Goal: Task Accomplishment & Management: Use online tool/utility

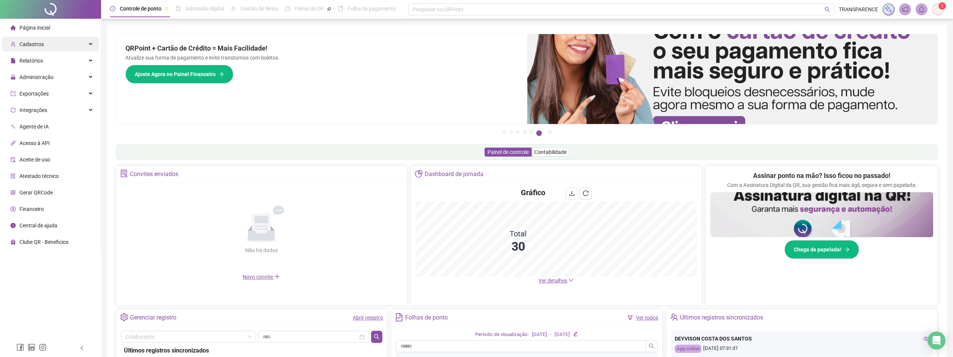
click at [45, 42] on div "Cadastros" at bounding box center [50, 44] width 98 height 15
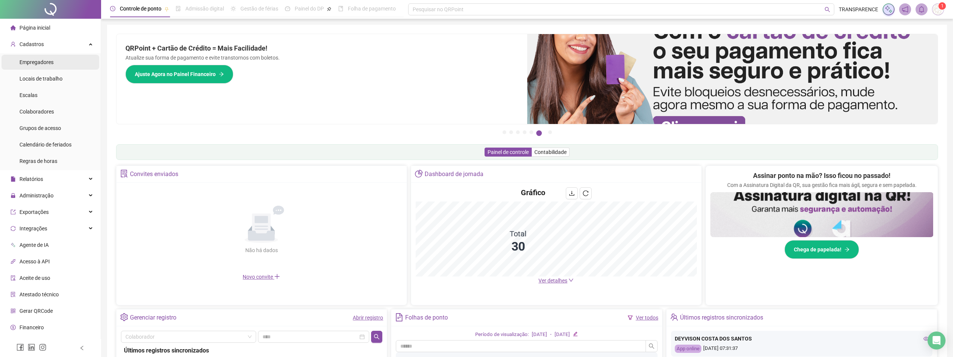
click at [53, 68] on li "Empregadores" at bounding box center [50, 62] width 98 height 15
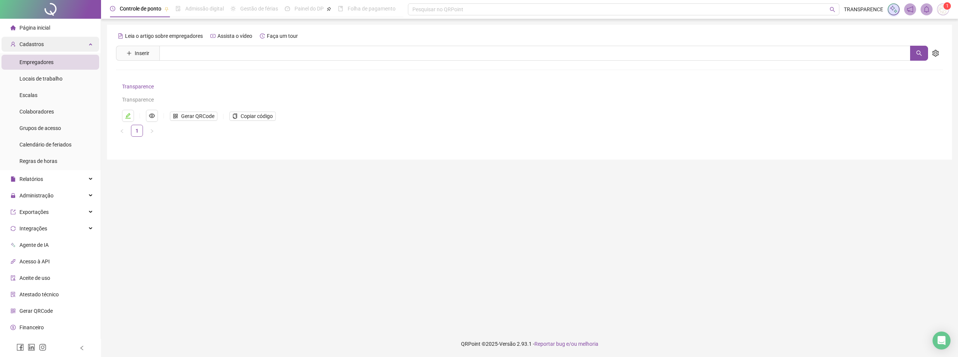
click at [72, 45] on div "Cadastros" at bounding box center [50, 44] width 98 height 15
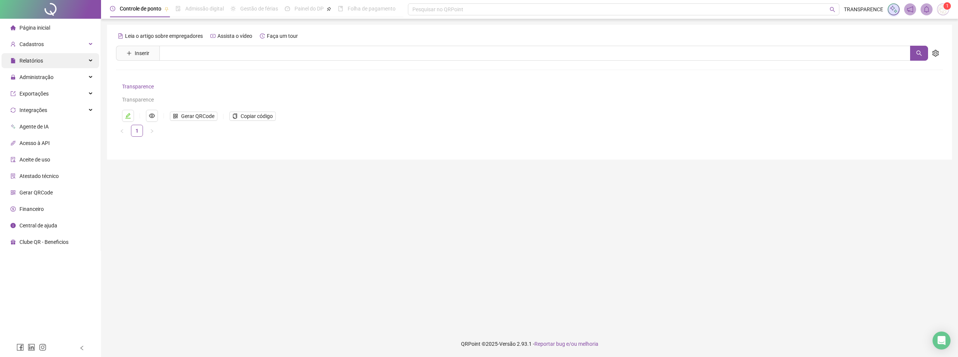
click at [70, 62] on div "Relatórios" at bounding box center [50, 60] width 98 height 15
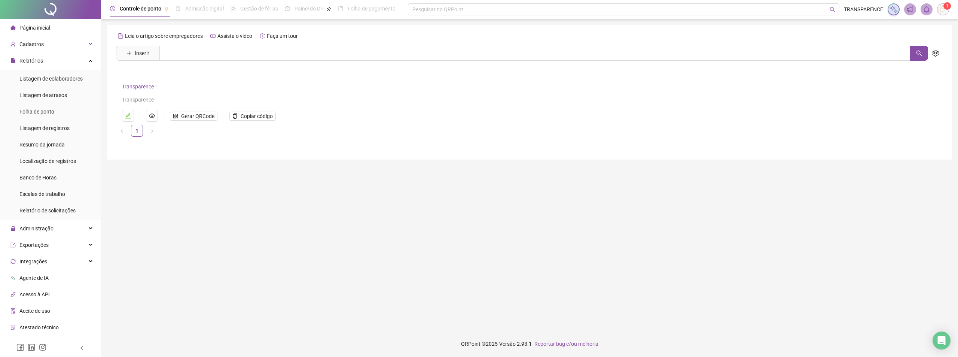
drag, startPoint x: 75, startPoint y: 49, endPoint x: 75, endPoint y: 55, distance: 6.4
click at [75, 50] on div "Cadastros" at bounding box center [50, 44] width 98 height 15
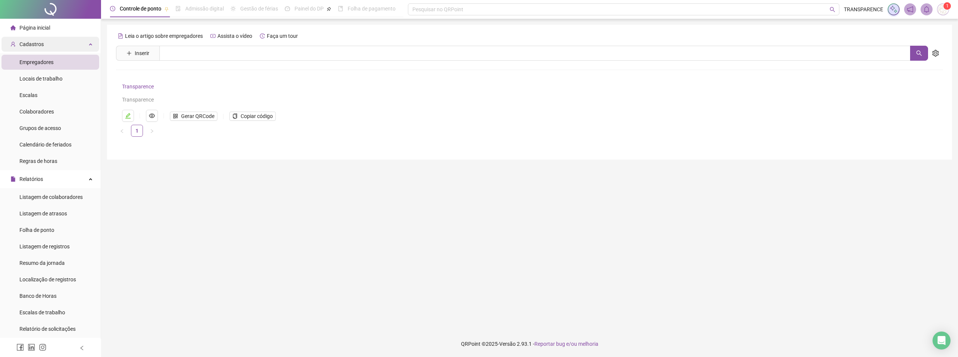
drag, startPoint x: 85, startPoint y: 41, endPoint x: 82, endPoint y: 47, distance: 6.9
click at [85, 42] on div "Cadastros" at bounding box center [50, 44] width 98 height 15
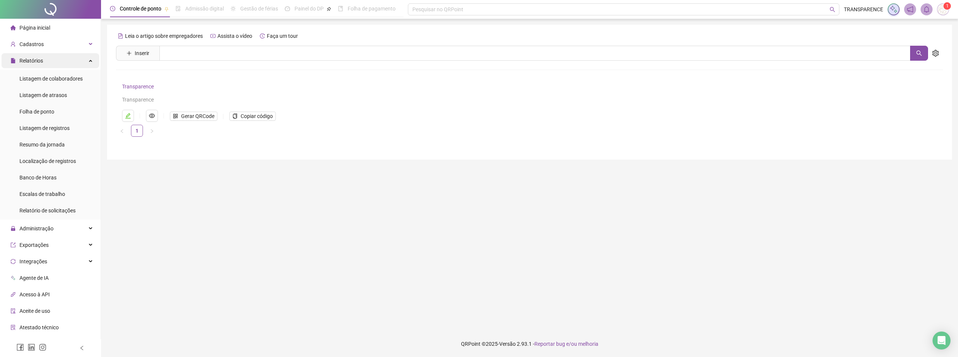
click at [72, 63] on div "Relatórios" at bounding box center [50, 60] width 98 height 15
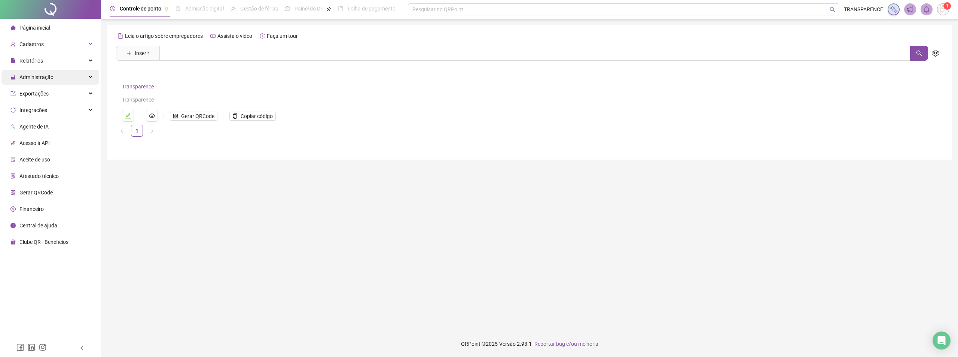
click at [72, 74] on div "Administração" at bounding box center [50, 77] width 98 height 15
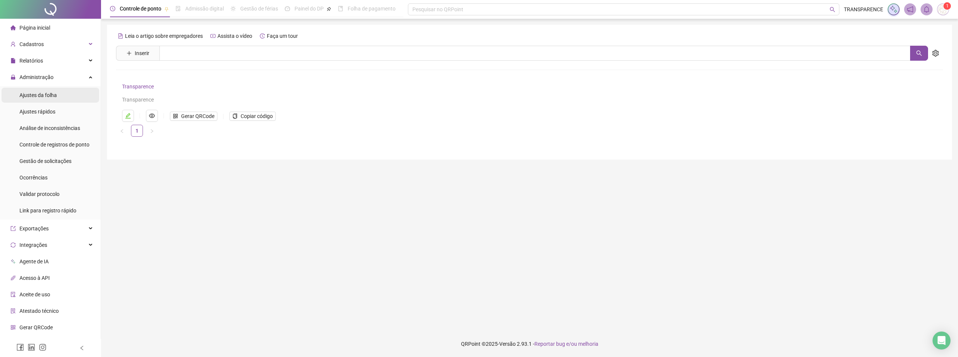
click at [72, 96] on li "Ajustes da folha" at bounding box center [50, 95] width 98 height 15
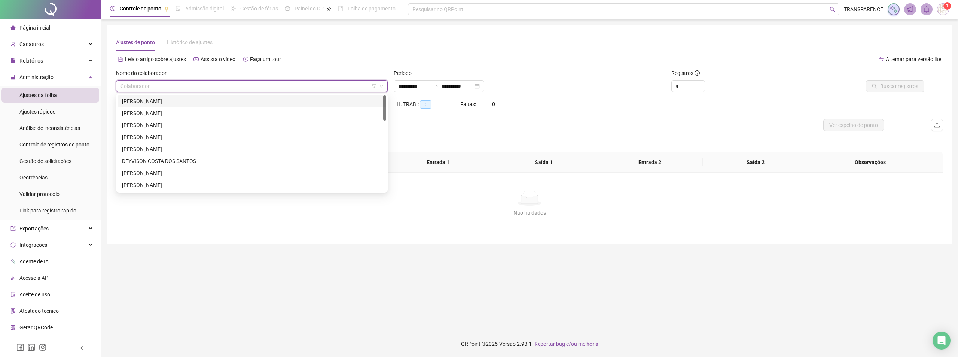
click at [261, 81] on input "search" at bounding box center [249, 85] width 256 height 11
click at [244, 98] on div "[PERSON_NAME]" at bounding box center [252, 101] width 260 height 8
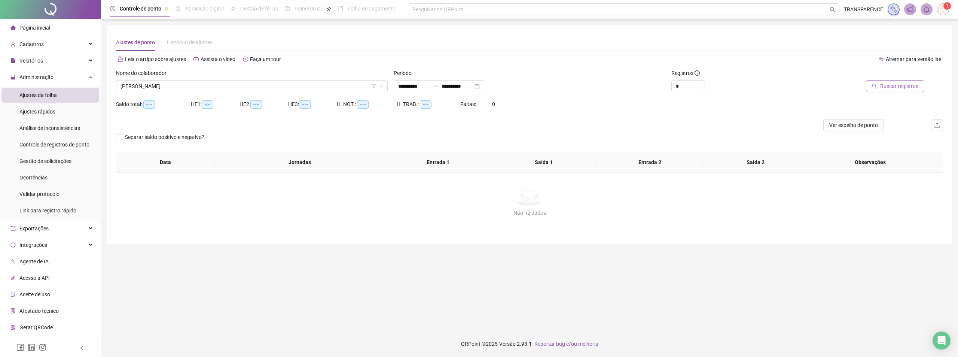
click at [906, 83] on span "Buscar registros" at bounding box center [900, 86] width 38 height 8
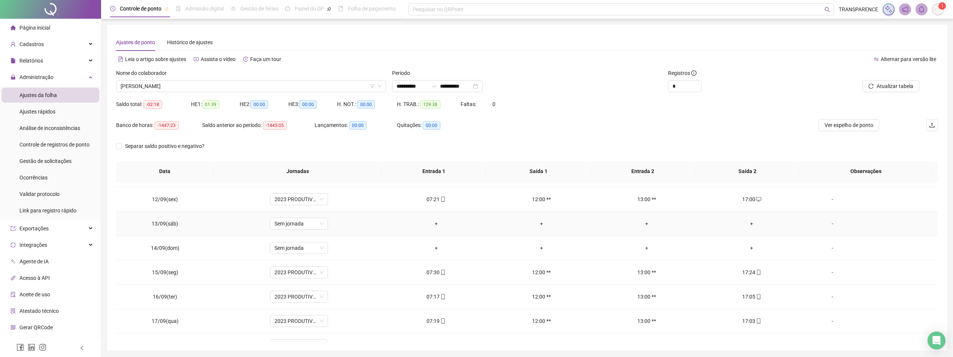
scroll to position [351, 0]
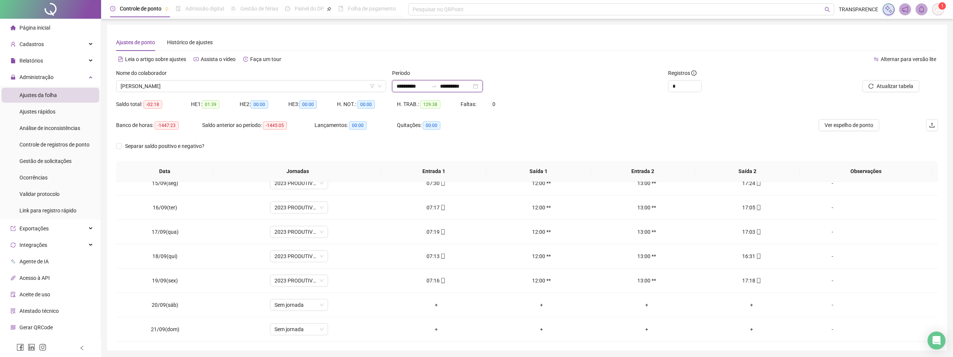
click at [462, 87] on input "**********" at bounding box center [455, 86] width 31 height 8
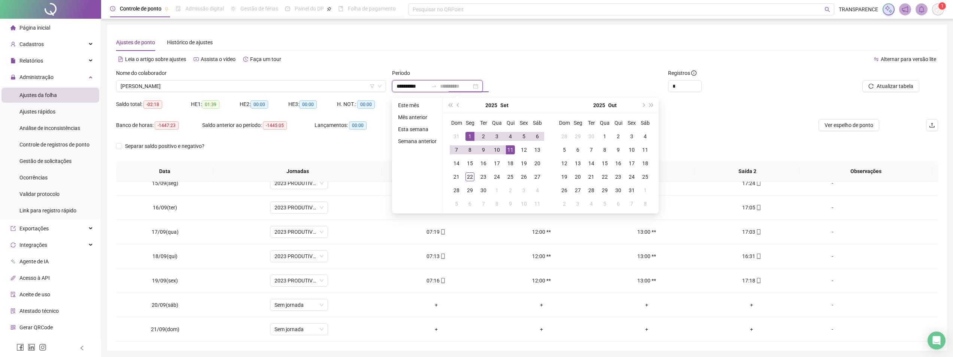
type input "**********"
click at [468, 176] on div "22" at bounding box center [469, 176] width 9 height 9
type input "**********"
click at [471, 137] on div "1" at bounding box center [469, 136] width 9 height 9
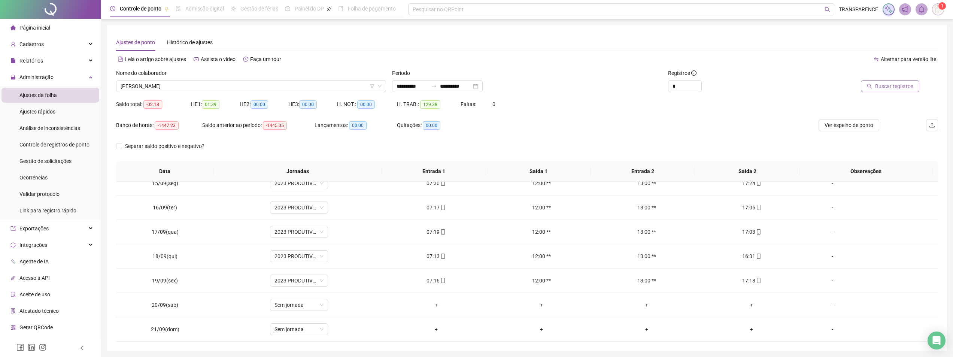
click at [896, 88] on span "Buscar registros" at bounding box center [894, 86] width 38 height 8
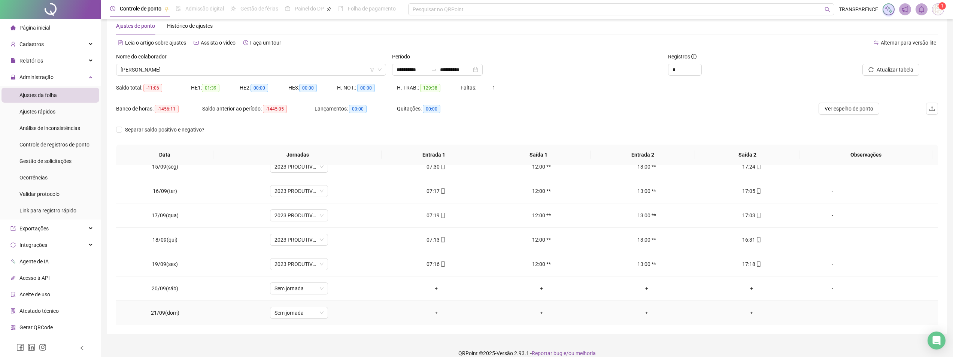
scroll to position [26, 0]
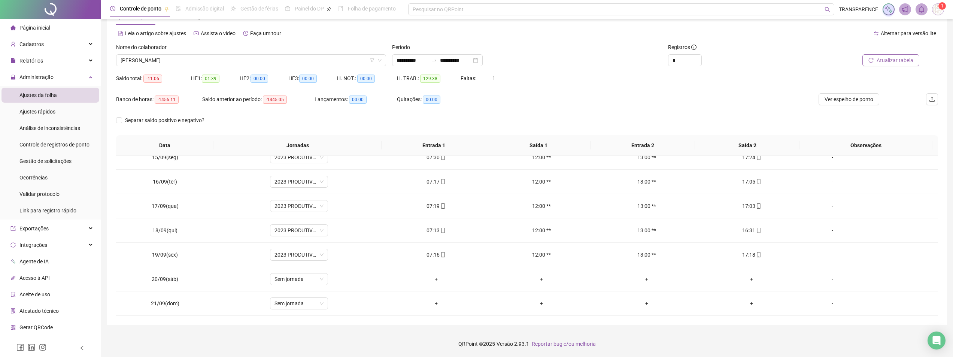
click at [883, 62] on span "Atualizar tabela" at bounding box center [894, 60] width 37 height 8
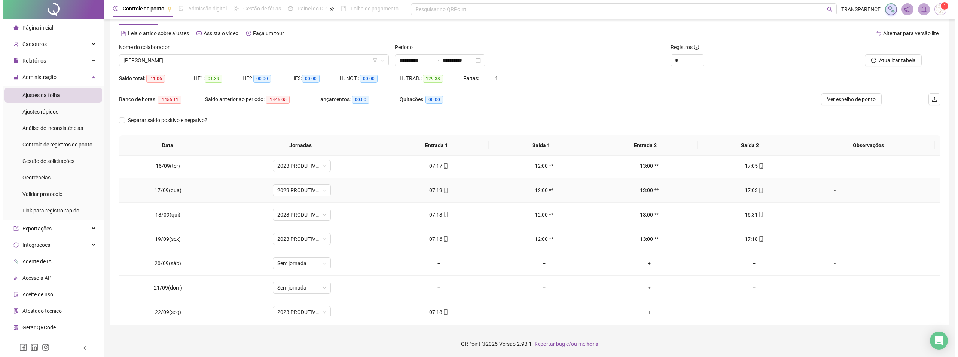
scroll to position [376, 0]
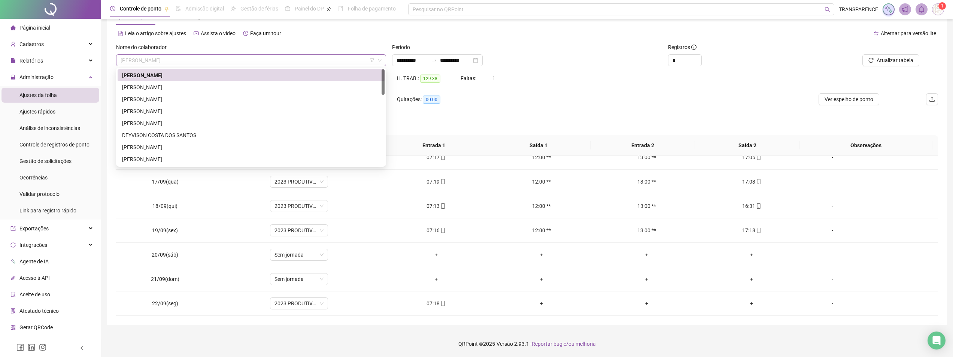
click at [316, 55] on span "[PERSON_NAME]" at bounding box center [251, 60] width 261 height 11
click at [298, 115] on div "[PERSON_NAME]" at bounding box center [251, 111] width 267 height 12
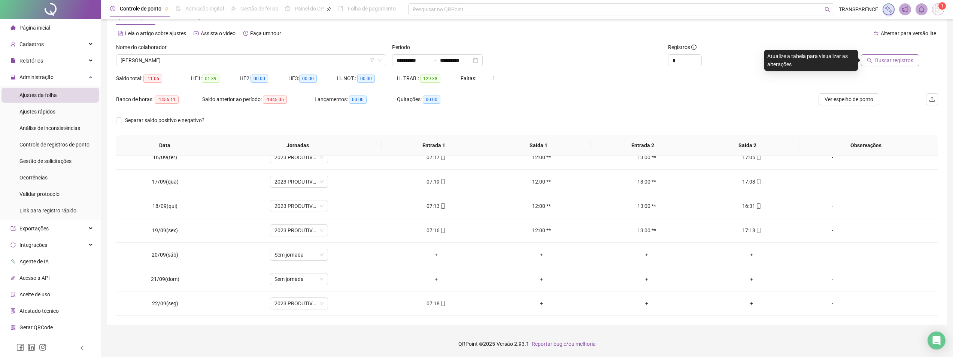
click at [891, 60] on span "Buscar registros" at bounding box center [894, 60] width 38 height 8
click at [440, 304] on icon "mobile" at bounding box center [442, 303] width 5 height 5
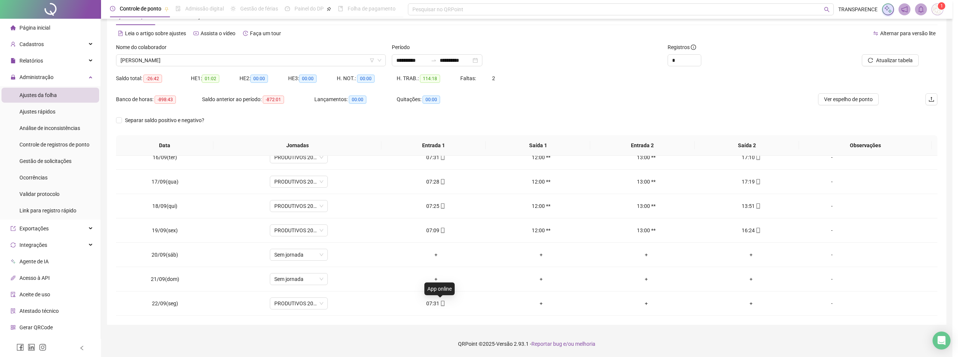
type input "**********"
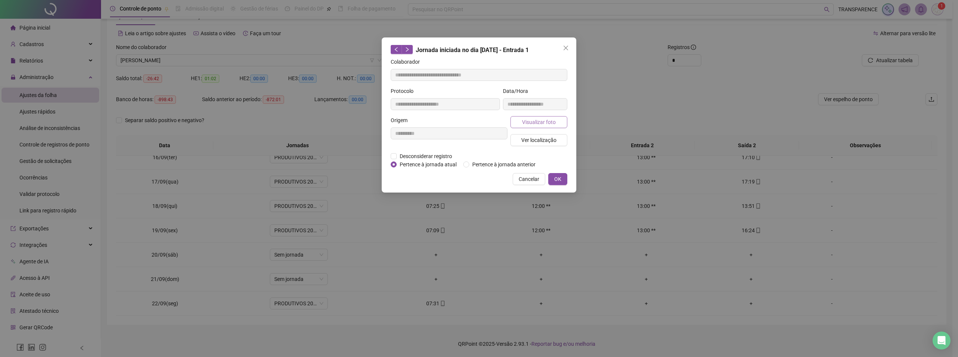
click at [529, 122] on span "Visualizar foto" at bounding box center [539, 122] width 34 height 8
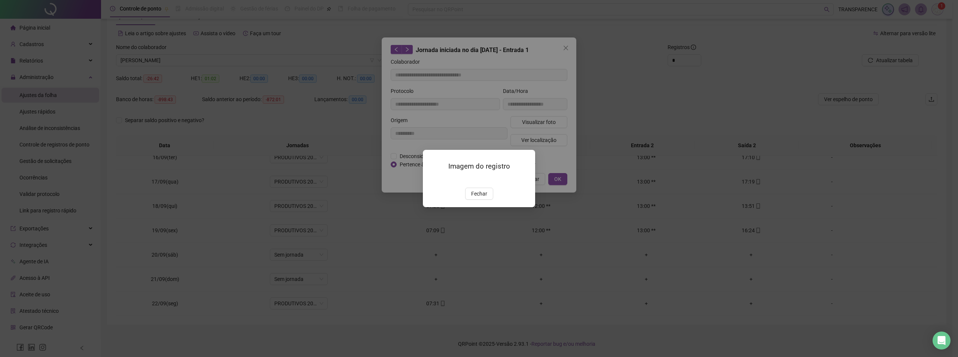
click at [477, 207] on div "Imagem do registro Fechar" at bounding box center [479, 178] width 112 height 57
click at [480, 198] on span "Fechar" at bounding box center [479, 193] width 16 height 8
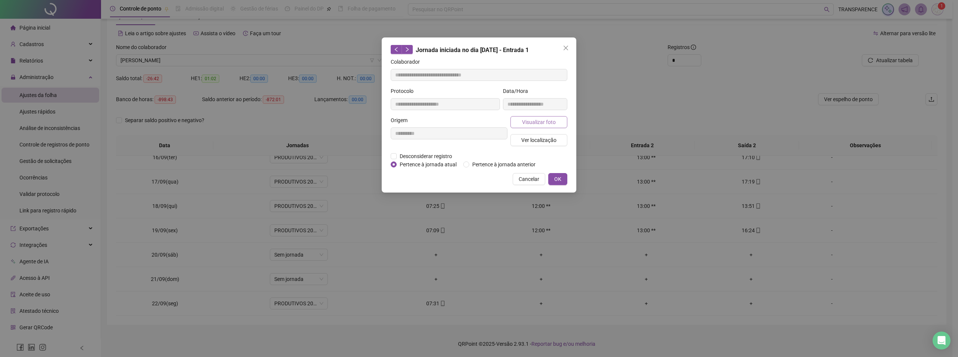
click at [536, 124] on span "Visualizar foto" at bounding box center [539, 122] width 34 height 8
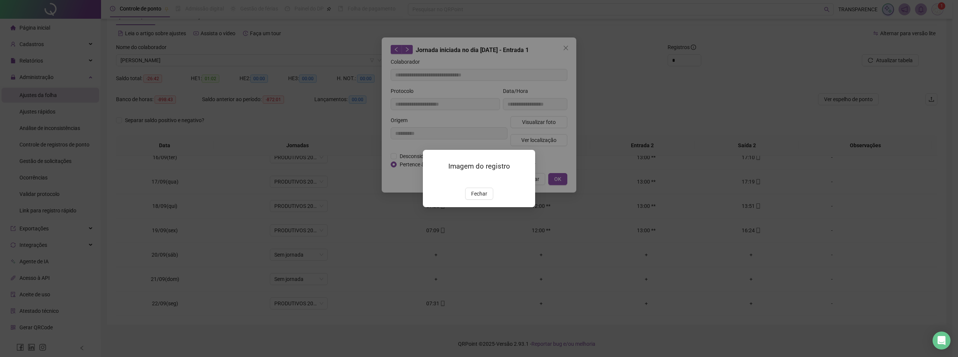
click at [432, 180] on img at bounding box center [432, 180] width 0 height 0
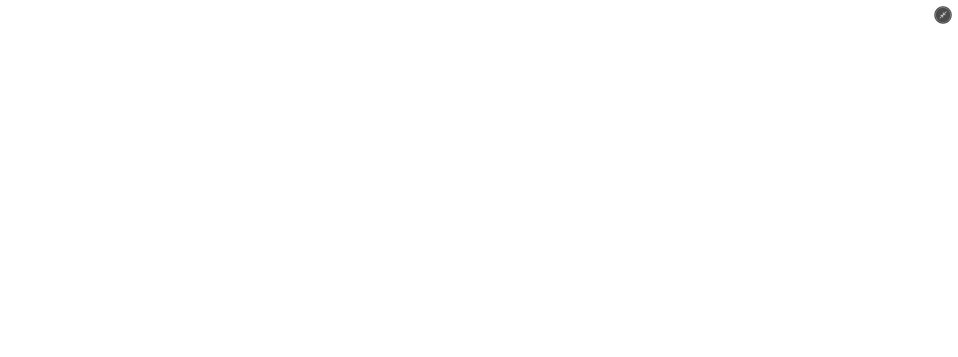
click at [481, 195] on img at bounding box center [479, 178] width 165 height 357
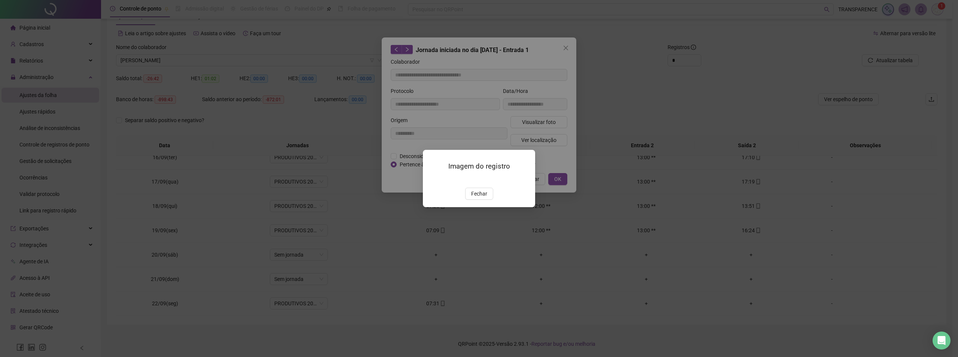
click at [605, 159] on div "Imagem do registro Fechar" at bounding box center [479, 178] width 958 height 357
click at [487, 200] on button "Fechar" at bounding box center [479, 194] width 28 height 12
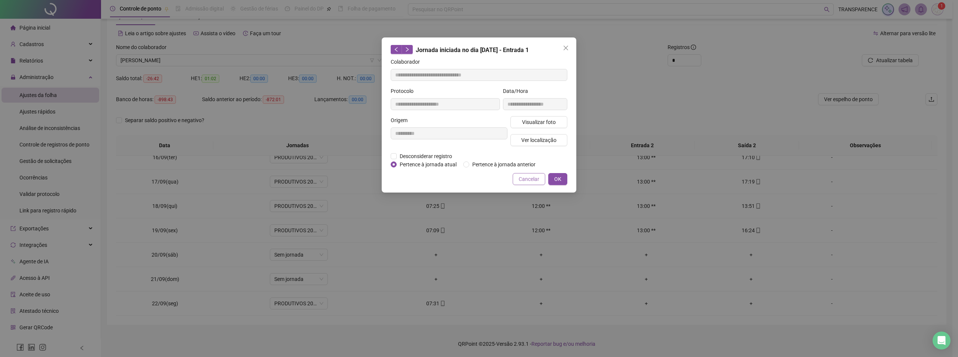
click at [527, 174] on button "Cancelar" at bounding box center [529, 179] width 33 height 12
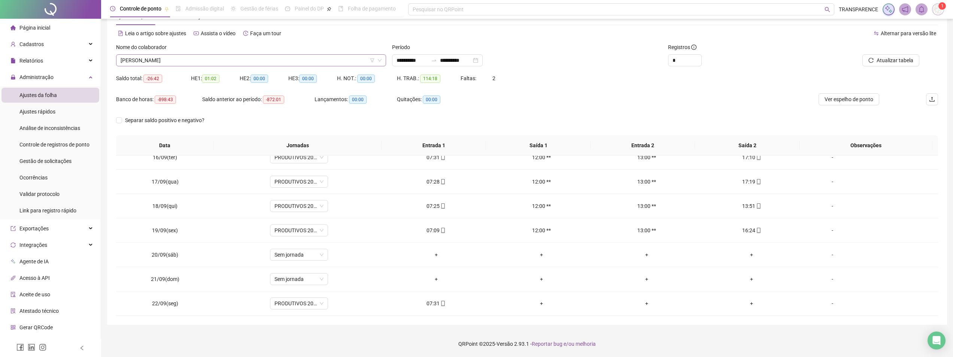
click at [242, 59] on span "[PERSON_NAME]" at bounding box center [251, 60] width 261 height 11
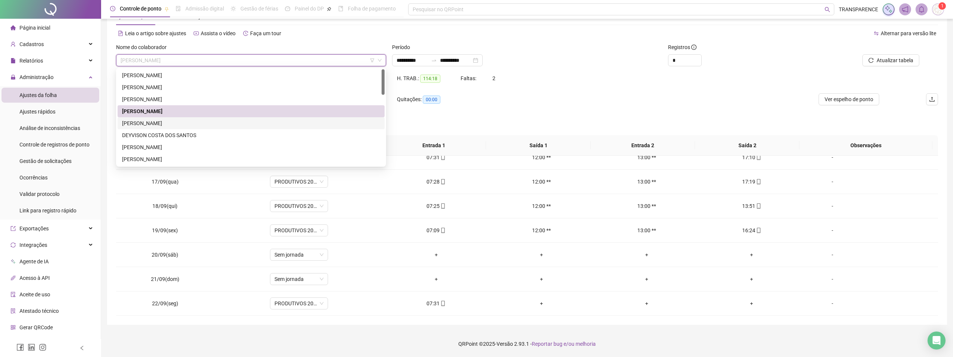
click at [212, 124] on div "[PERSON_NAME]" at bounding box center [251, 123] width 258 height 8
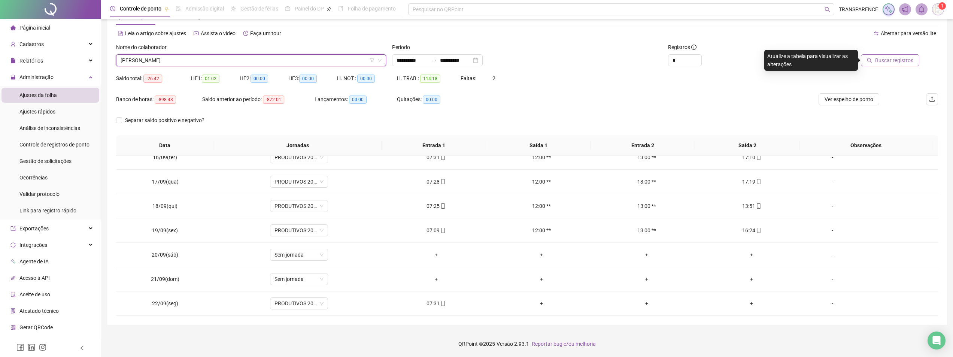
click at [910, 54] on button "Buscar registros" at bounding box center [890, 60] width 58 height 12
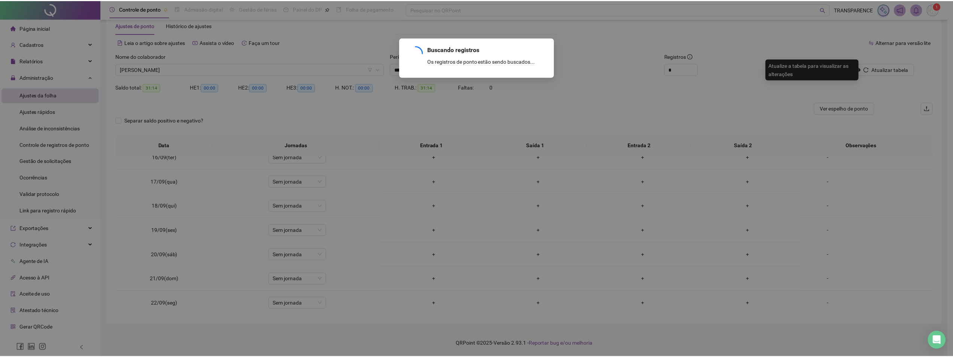
scroll to position [17, 0]
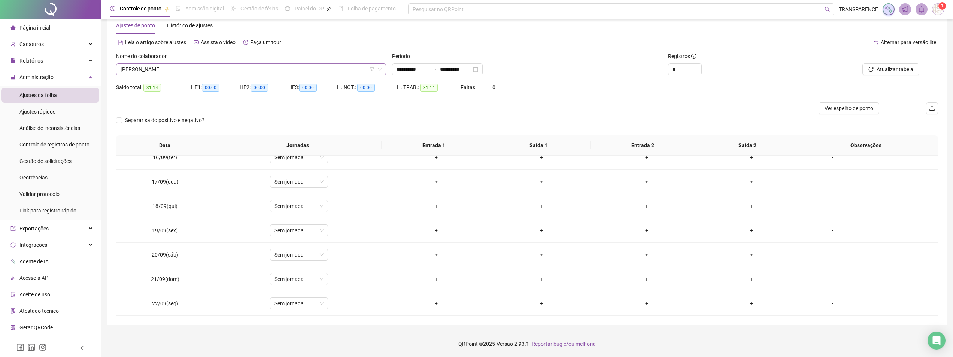
click at [360, 73] on span "[PERSON_NAME]" at bounding box center [251, 69] width 261 height 11
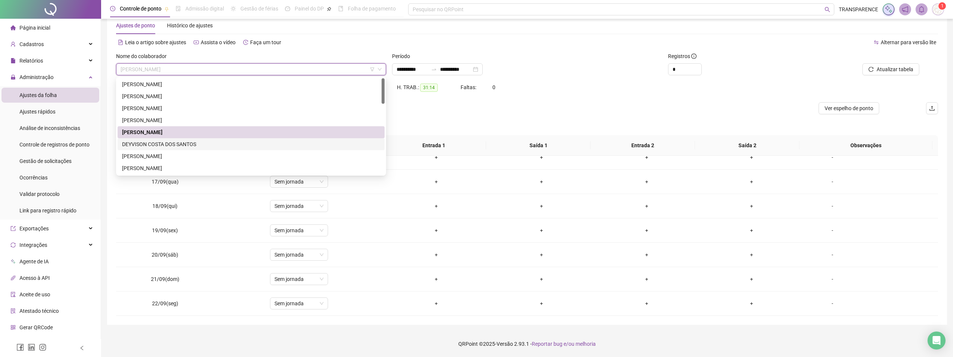
click at [300, 145] on div "DEYVISON COSTA DOS SANTOS" at bounding box center [251, 144] width 258 height 8
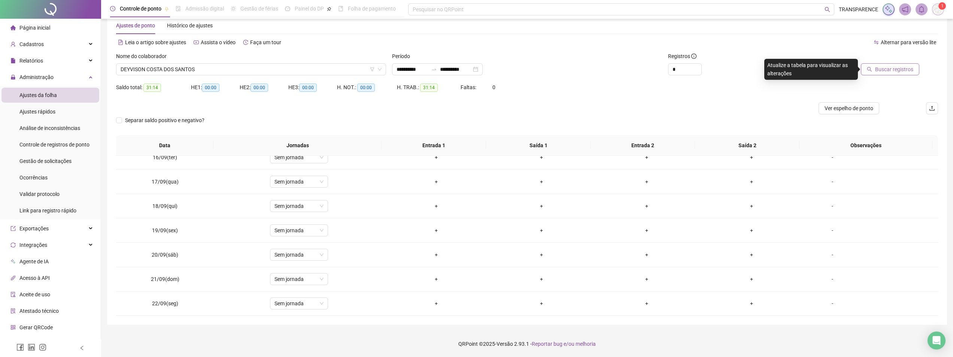
click at [893, 69] on span "Buscar registros" at bounding box center [894, 69] width 38 height 8
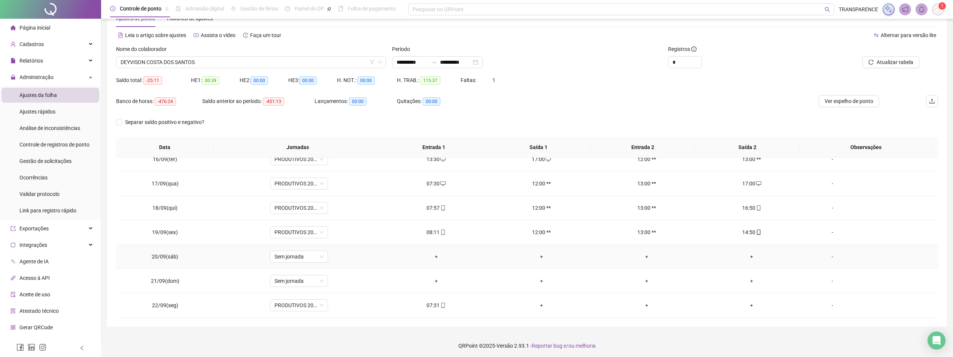
scroll to position [26, 0]
click at [428, 305] on div "07:31" at bounding box center [435, 303] width 93 height 8
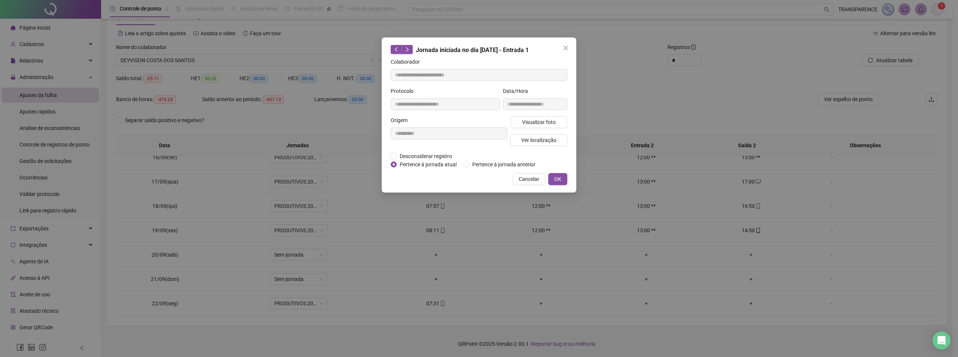
type input "**********"
click at [551, 124] on span "Visualizar foto" at bounding box center [539, 122] width 34 height 8
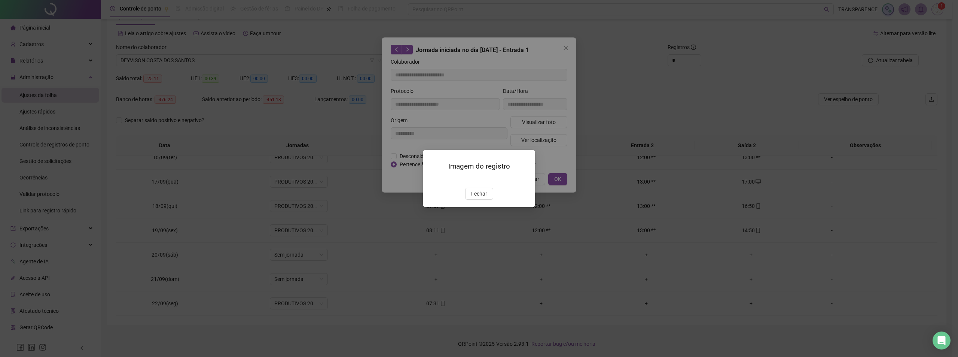
click at [482, 198] on span "Fechar" at bounding box center [479, 193] width 16 height 8
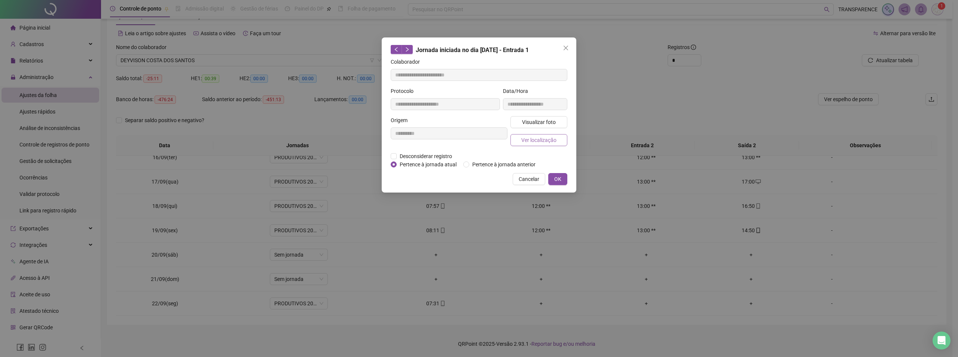
click at [538, 137] on span "Ver localização" at bounding box center [539, 140] width 35 height 8
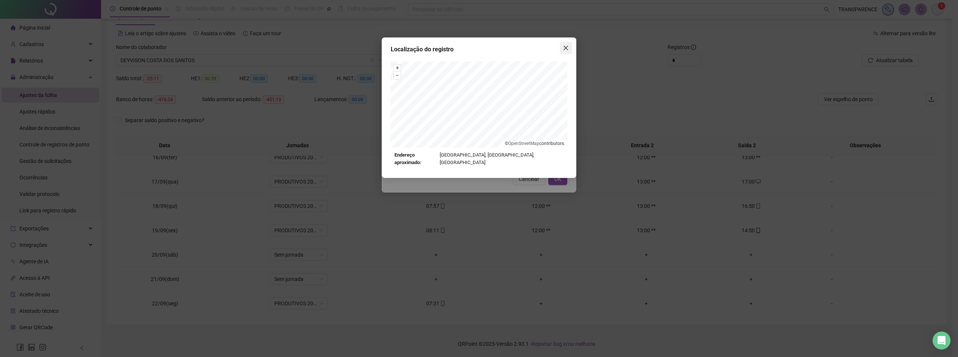
click at [565, 49] on icon "close" at bounding box center [566, 48] width 4 height 4
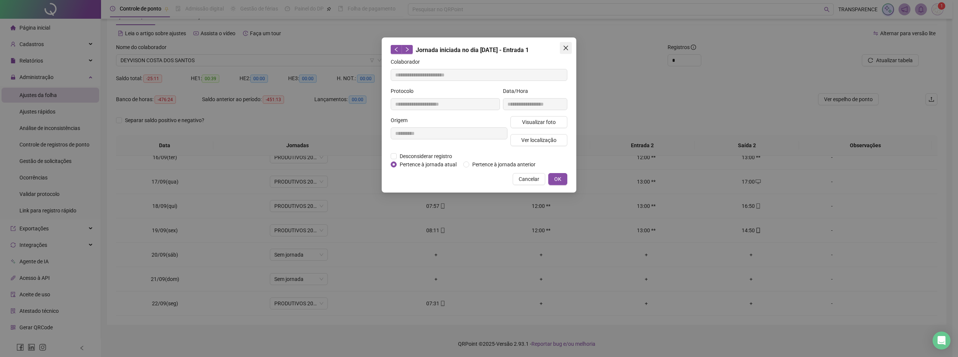
click at [563, 51] on span "Close" at bounding box center [566, 48] width 12 height 6
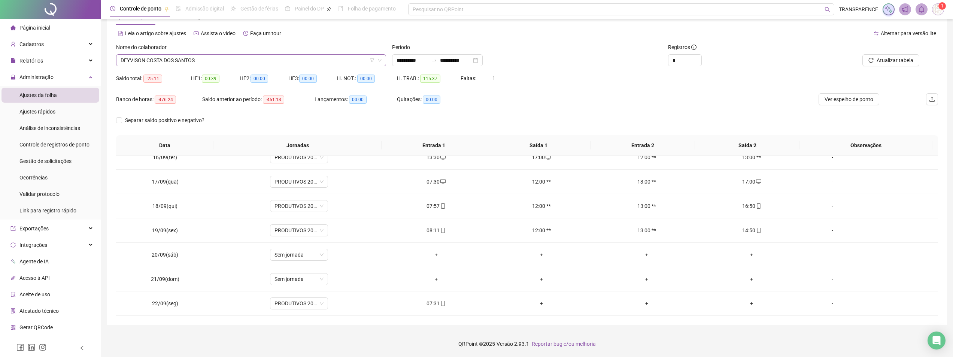
click at [228, 58] on span "DEYVISON COSTA DOS SANTOS" at bounding box center [251, 60] width 261 height 11
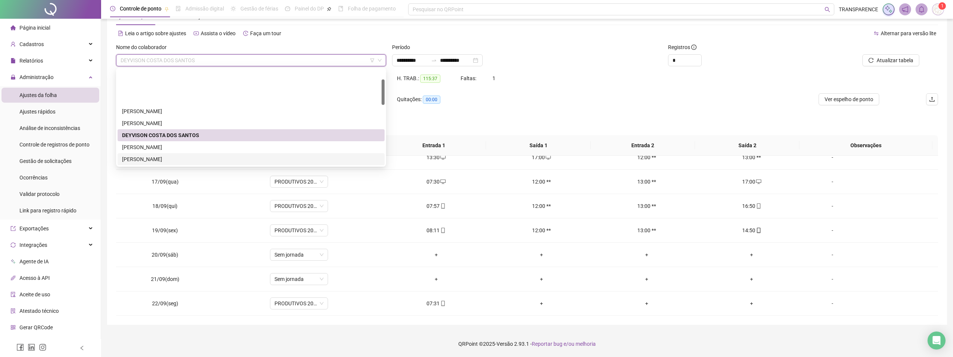
scroll to position [37, 0]
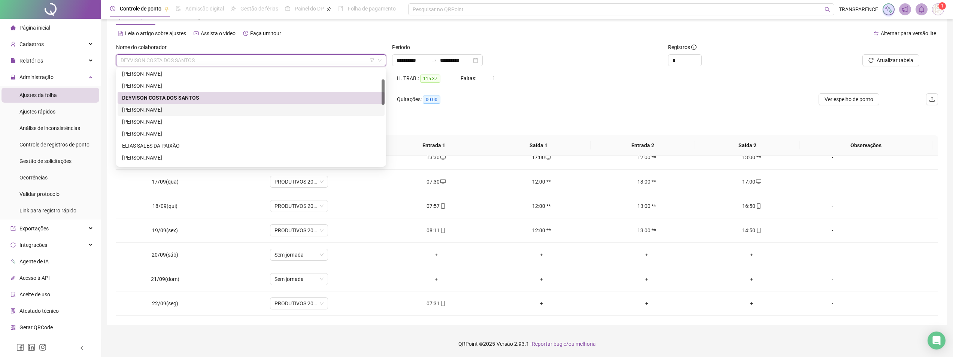
click at [230, 113] on div "[PERSON_NAME]" at bounding box center [251, 110] width 258 height 8
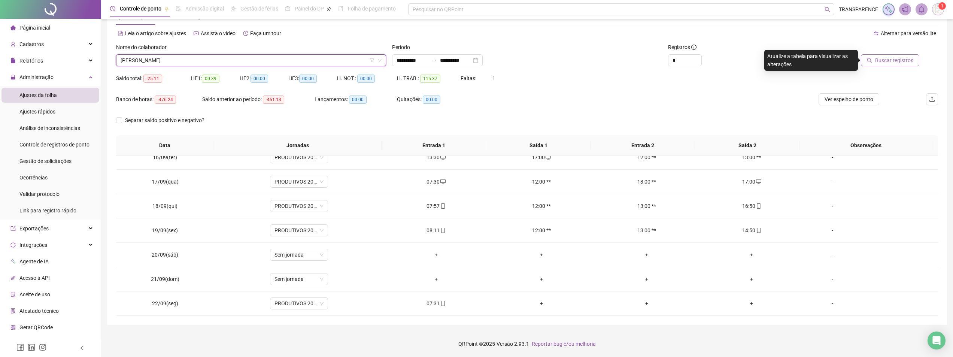
click at [911, 61] on span "Buscar registros" at bounding box center [894, 60] width 38 height 8
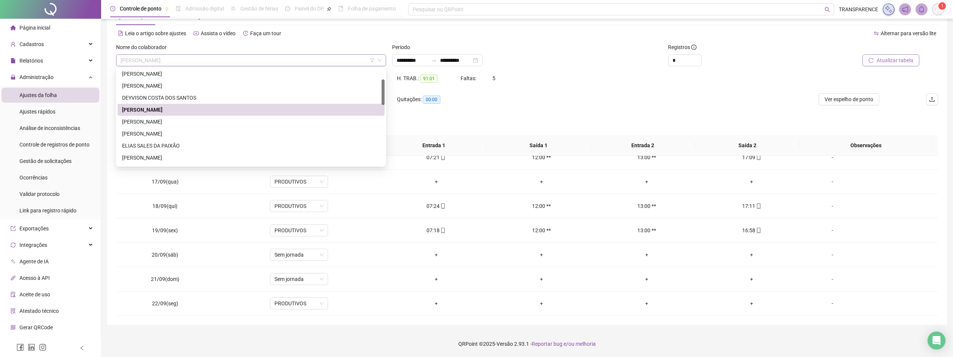
click at [328, 57] on span "[PERSON_NAME]" at bounding box center [251, 60] width 261 height 11
click at [276, 127] on div "[PERSON_NAME]" at bounding box center [251, 122] width 267 height 12
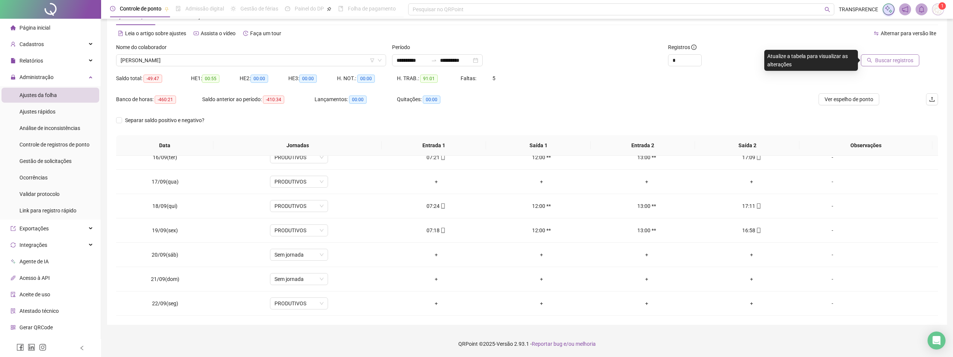
click at [876, 64] on button "Buscar registros" at bounding box center [890, 60] width 58 height 12
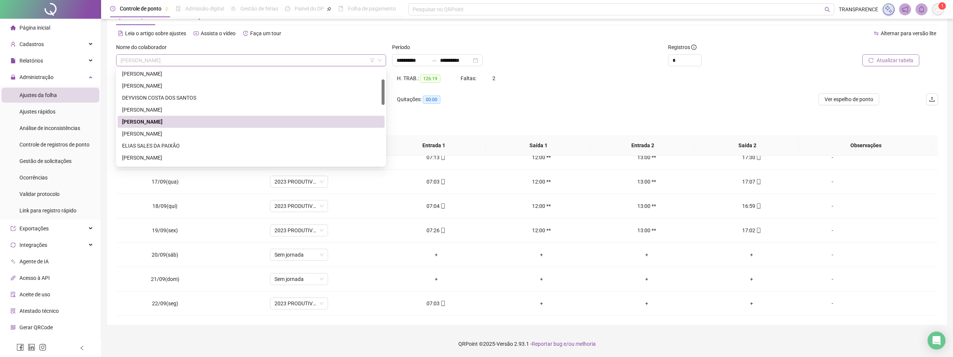
click at [350, 58] on span "[PERSON_NAME]" at bounding box center [251, 60] width 261 height 11
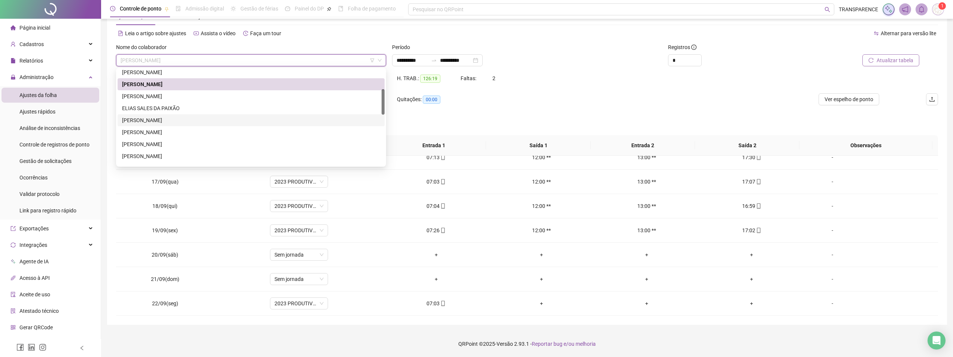
click at [272, 120] on div "[PERSON_NAME]" at bounding box center [251, 120] width 258 height 8
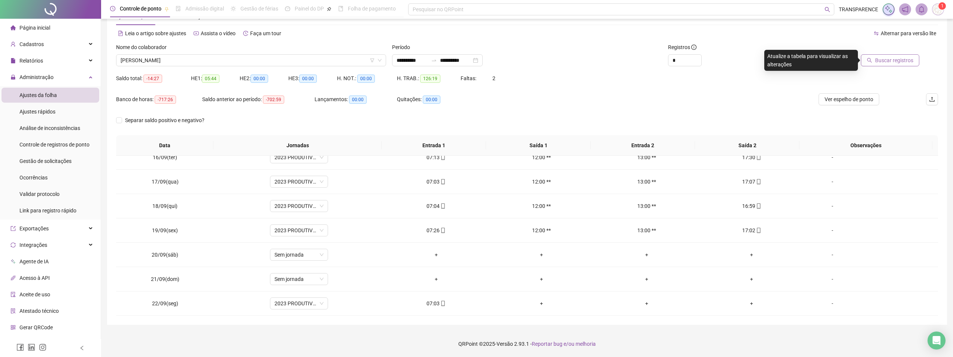
click at [882, 62] on span "Buscar registros" at bounding box center [894, 60] width 38 height 8
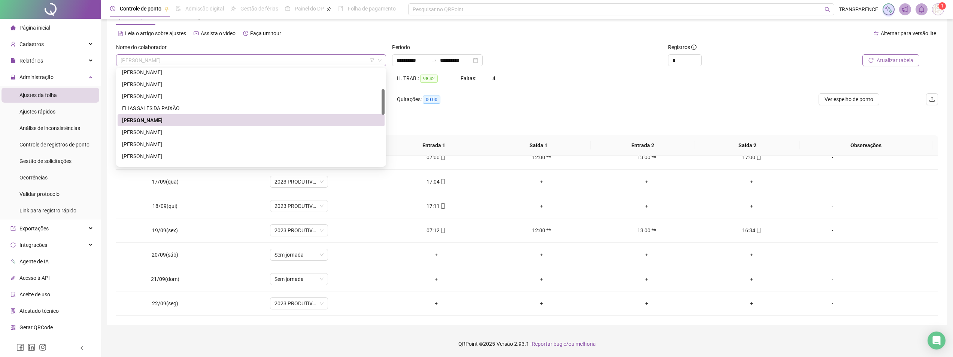
click at [358, 59] on span "[PERSON_NAME]" at bounding box center [251, 60] width 261 height 11
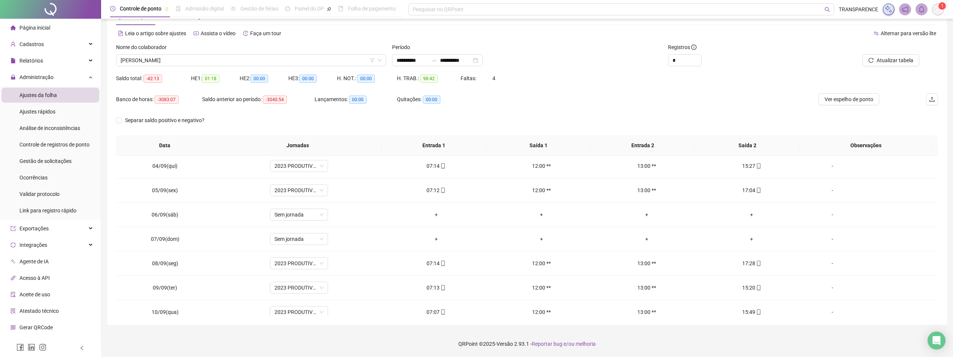
click at [908, 58] on button "Atualizar tabela" at bounding box center [890, 60] width 57 height 12
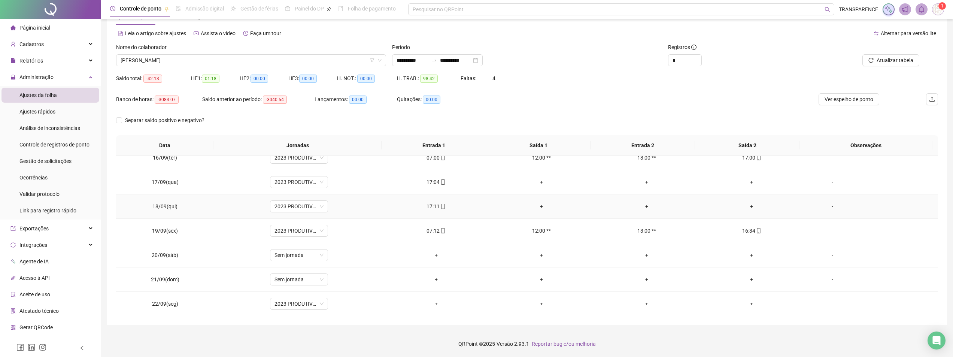
scroll to position [376, 0]
click at [748, 206] on div "+" at bounding box center [751, 206] width 93 height 8
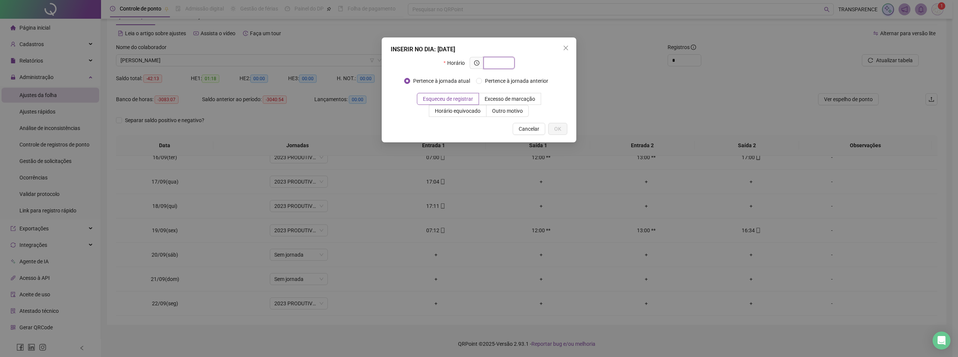
type input "*"
click at [527, 129] on span "Cancelar" at bounding box center [529, 129] width 21 height 8
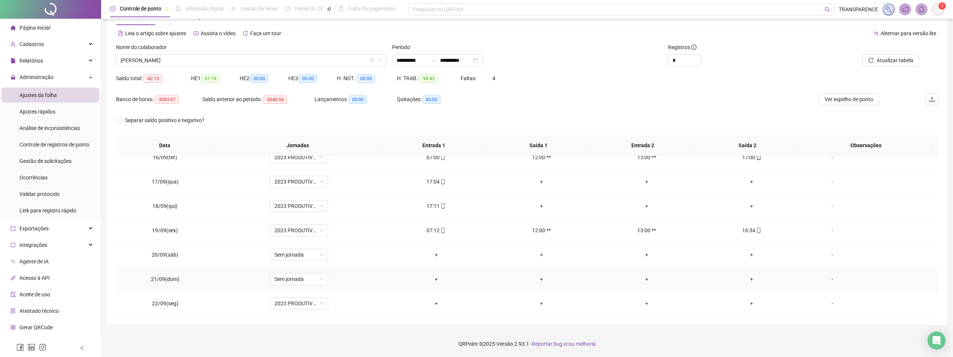
click at [930, 290] on td "-" at bounding box center [871, 279] width 134 height 24
click at [295, 60] on span "[PERSON_NAME]" at bounding box center [251, 60] width 261 height 11
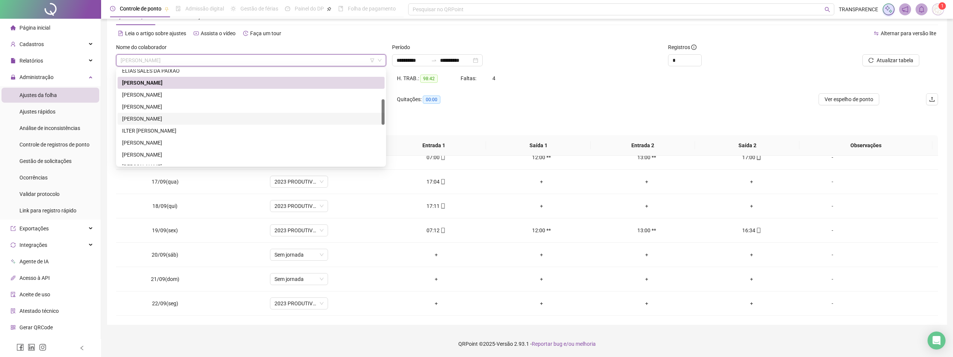
click at [259, 115] on div "[PERSON_NAME]" at bounding box center [251, 119] width 258 height 8
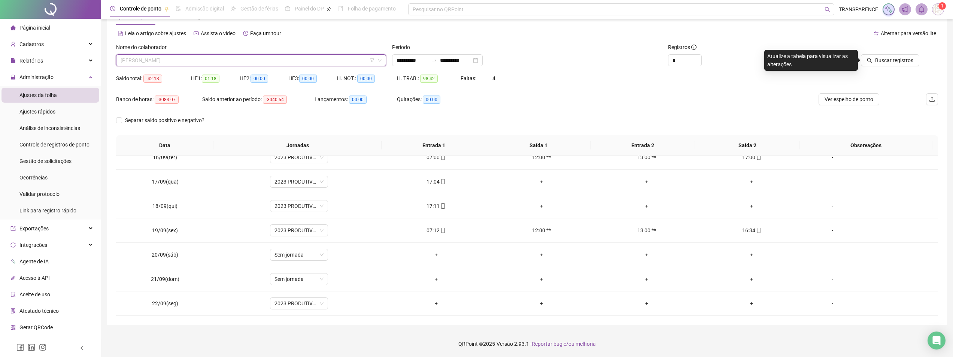
click at [274, 57] on span "[PERSON_NAME]" at bounding box center [251, 60] width 261 height 11
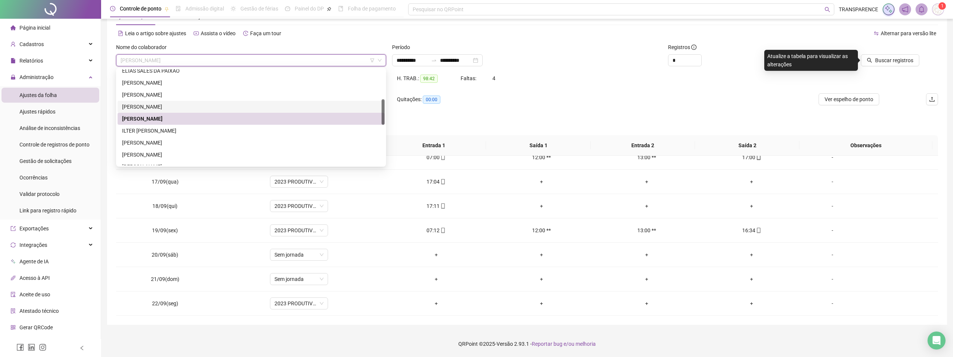
click at [252, 103] on div "[PERSON_NAME]" at bounding box center [251, 107] width 258 height 8
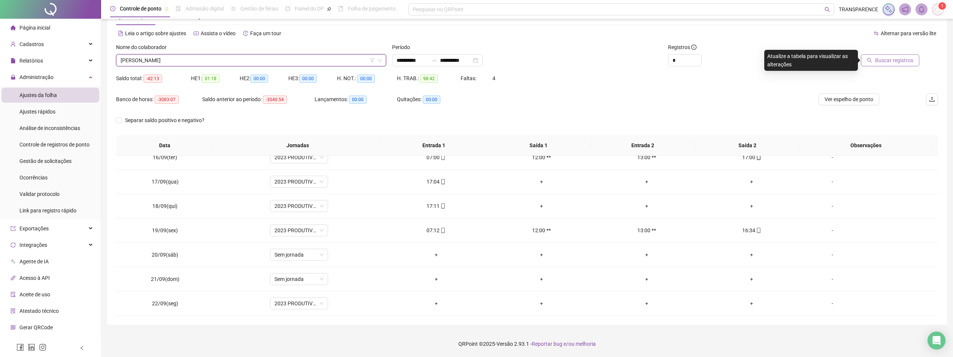
click at [890, 58] on span "Buscar registros" at bounding box center [894, 60] width 38 height 8
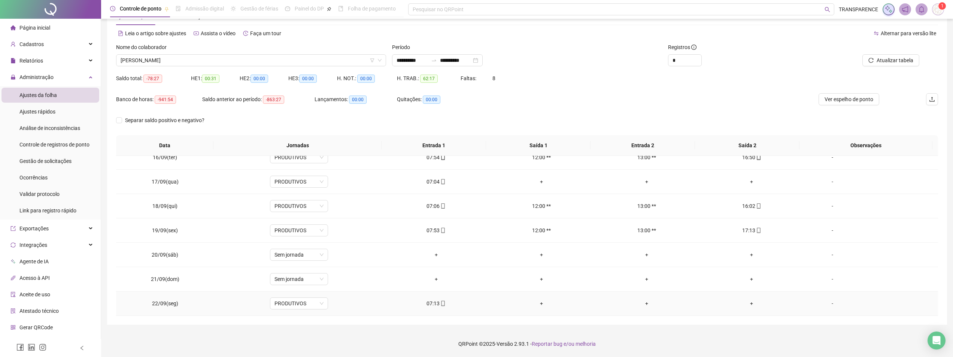
click at [434, 302] on div "07:13" at bounding box center [435, 303] width 93 height 8
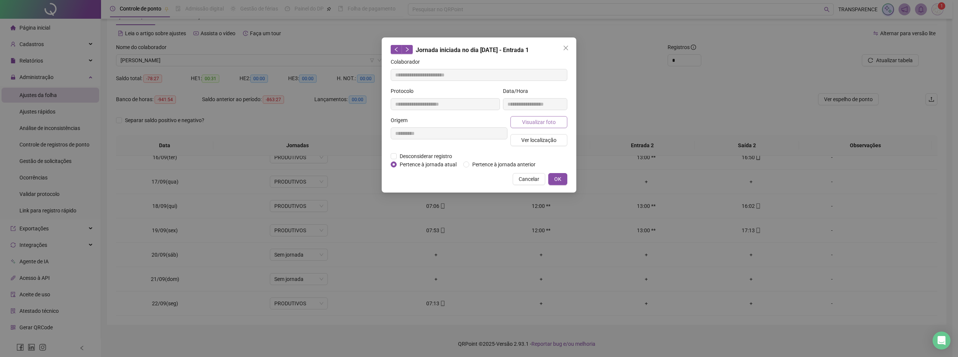
type input "**********"
click at [541, 121] on span "Visualizar foto" at bounding box center [539, 122] width 34 height 8
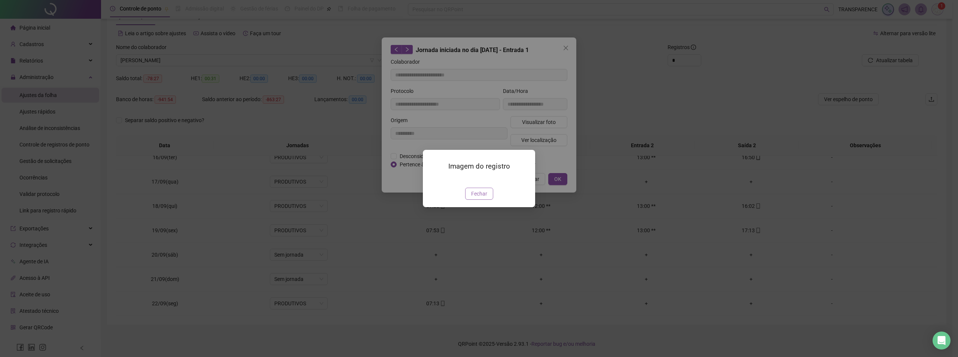
click at [483, 198] on span "Fechar" at bounding box center [479, 193] width 16 height 8
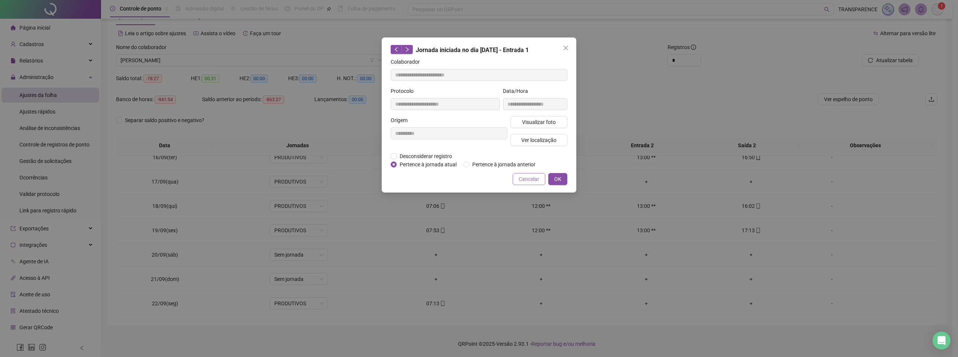
click at [538, 180] on span "Cancelar" at bounding box center [529, 179] width 21 height 8
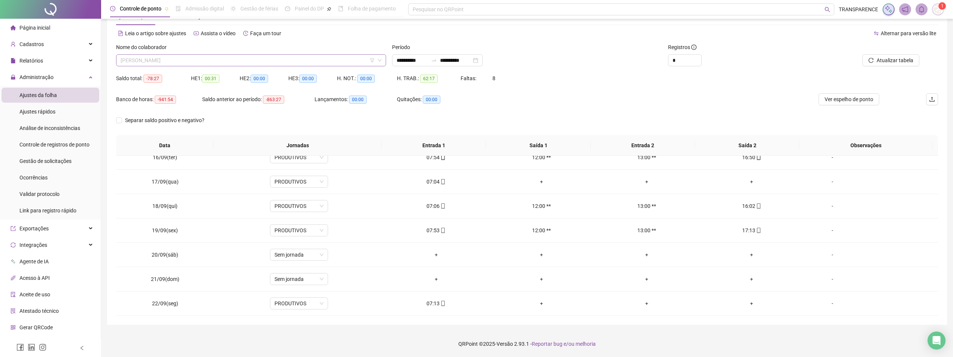
click at [288, 57] on span "[PERSON_NAME]" at bounding box center [251, 60] width 261 height 11
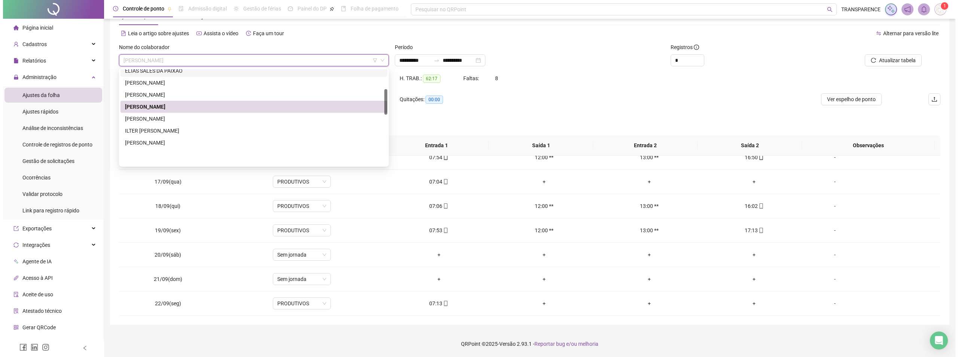
scroll to position [75, 0]
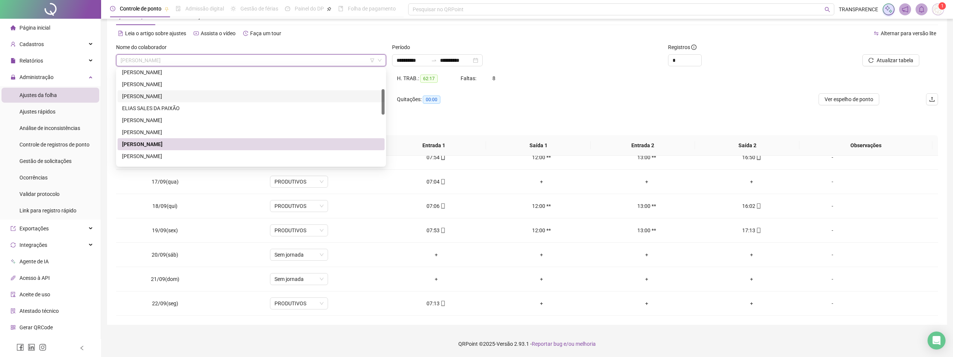
click at [259, 94] on div "[PERSON_NAME]" at bounding box center [251, 96] width 258 height 8
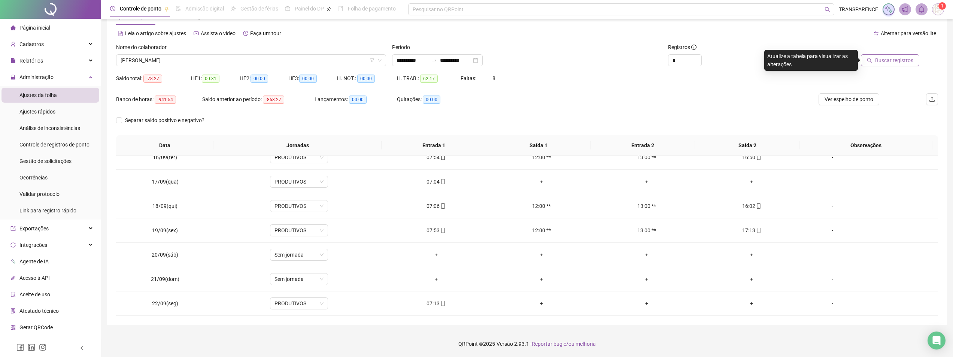
click at [892, 61] on span "Buscar registros" at bounding box center [894, 60] width 38 height 8
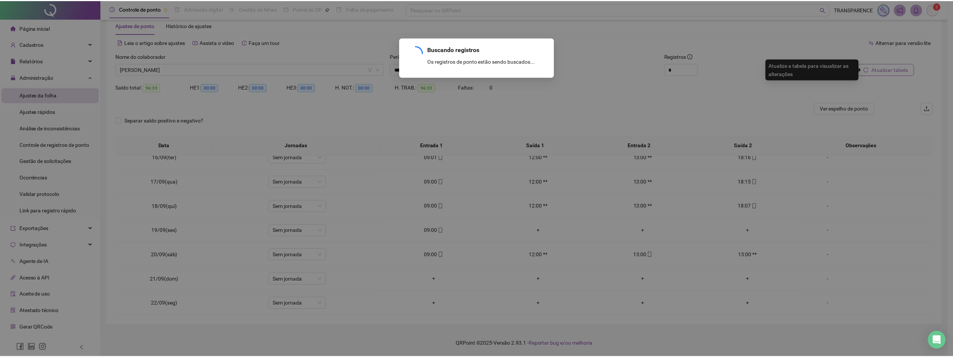
scroll to position [351, 0]
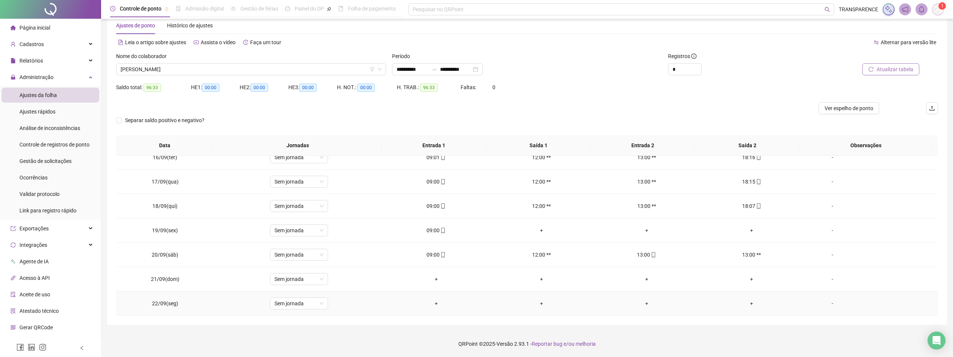
click at [435, 303] on div "+" at bounding box center [435, 303] width 93 height 8
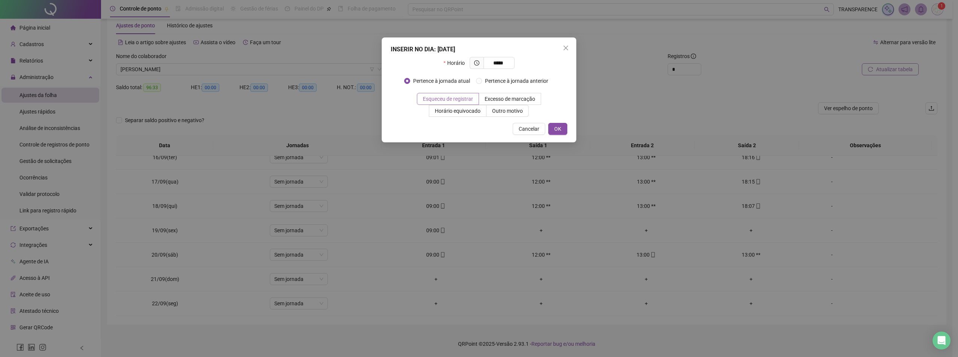
type input "*****"
click at [461, 96] on span "Esqueceu de registrar" at bounding box center [448, 99] width 50 height 6
click at [557, 128] on span "OK" at bounding box center [557, 129] width 7 height 8
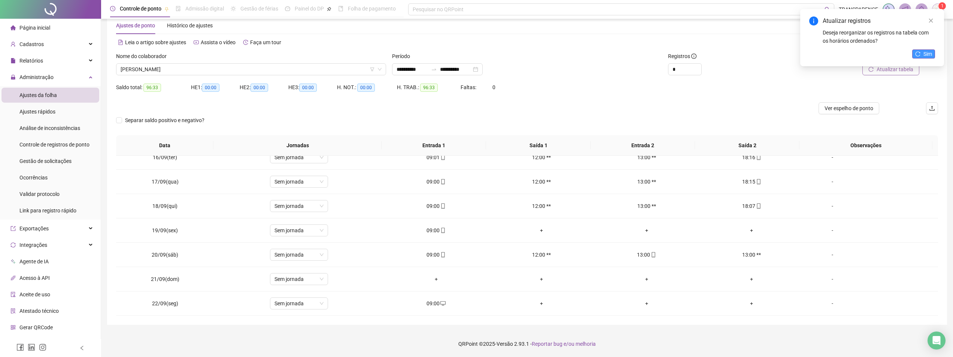
click at [923, 54] on span "Sim" at bounding box center [927, 54] width 9 height 8
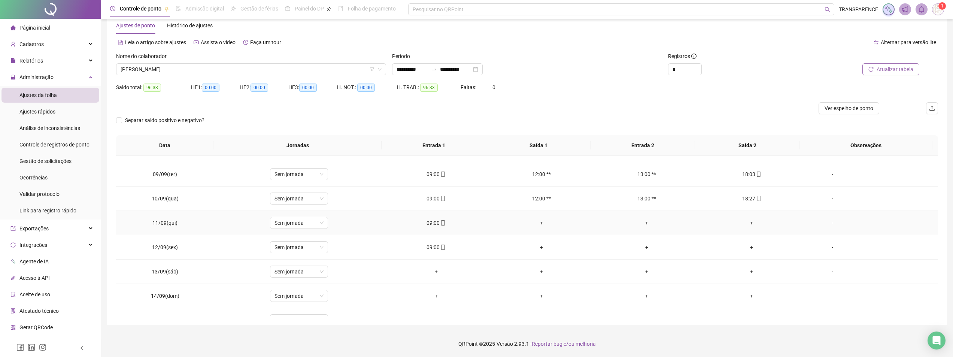
click at [747, 222] on div "+" at bounding box center [751, 223] width 93 height 8
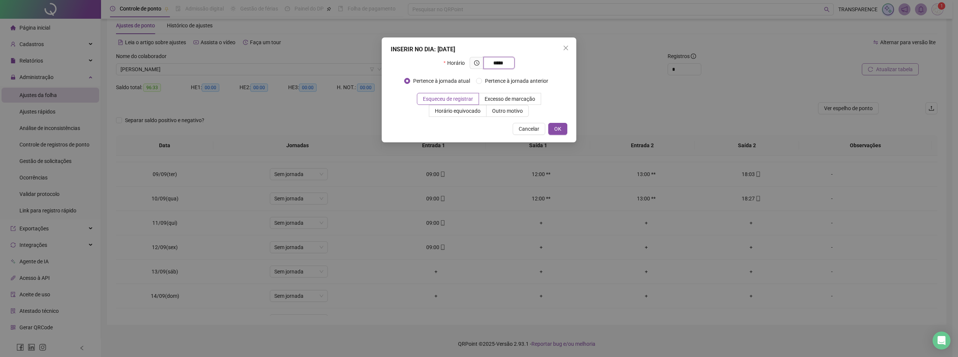
type input "*****"
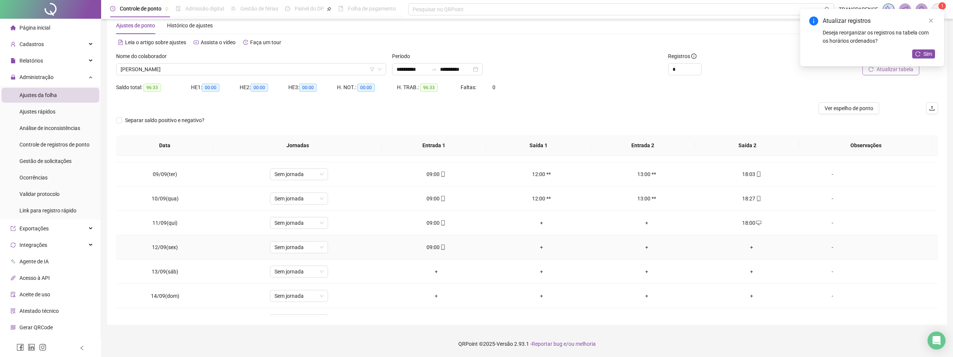
click at [745, 247] on div "+" at bounding box center [751, 247] width 93 height 8
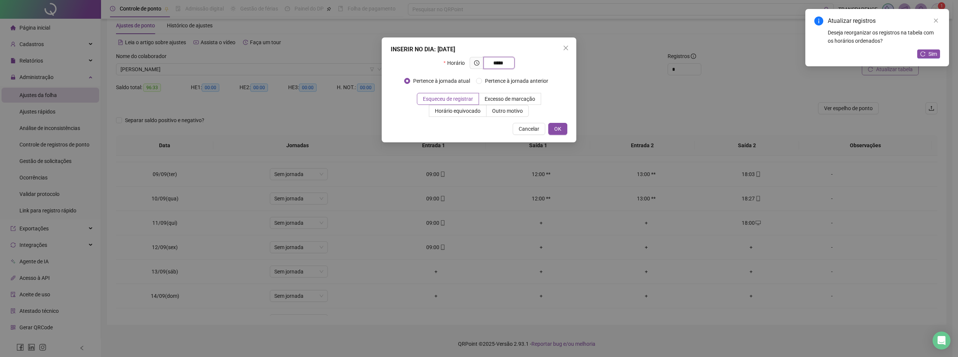
type input "*****"
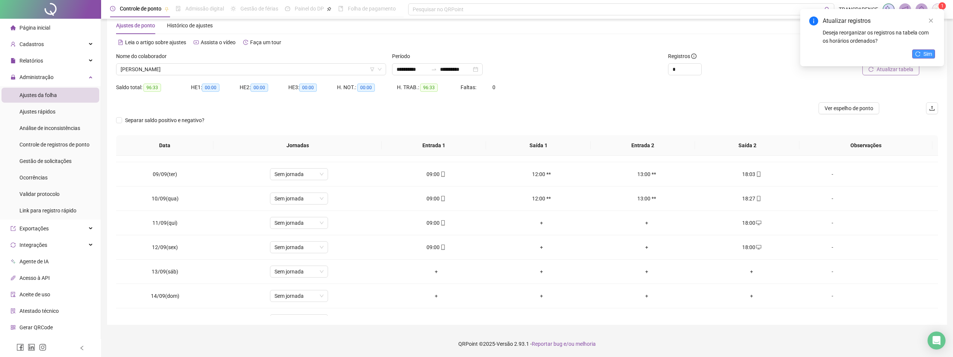
click at [919, 51] on button "Sim" at bounding box center [923, 53] width 23 height 9
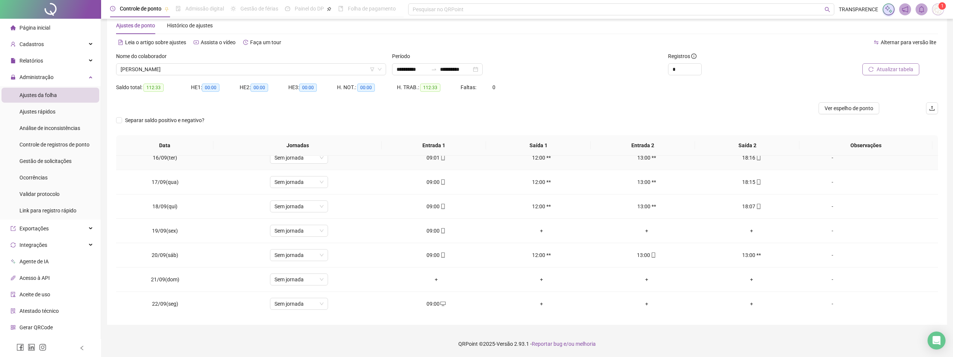
scroll to position [351, 0]
click at [748, 232] on div "+" at bounding box center [751, 230] width 93 height 8
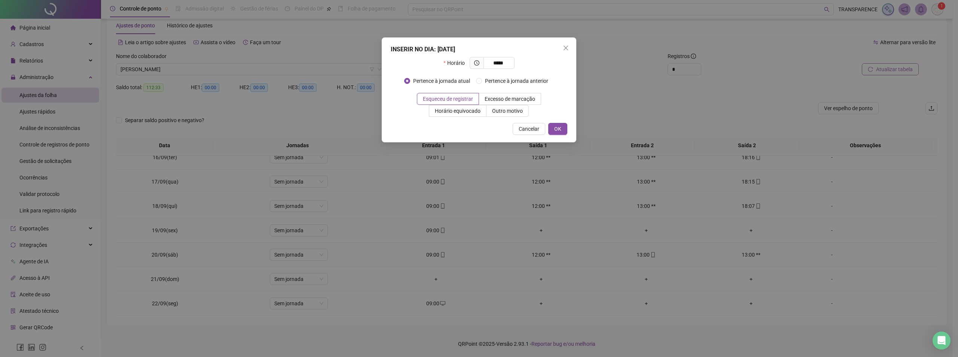
type input "*****"
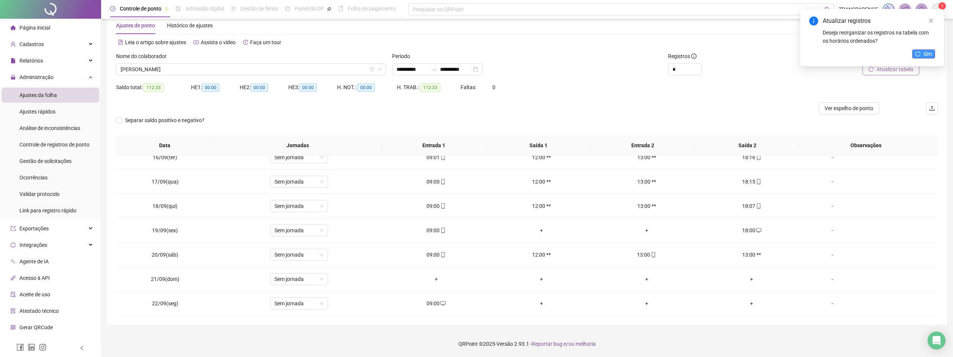
click at [926, 55] on span "Sim" at bounding box center [927, 54] width 9 height 8
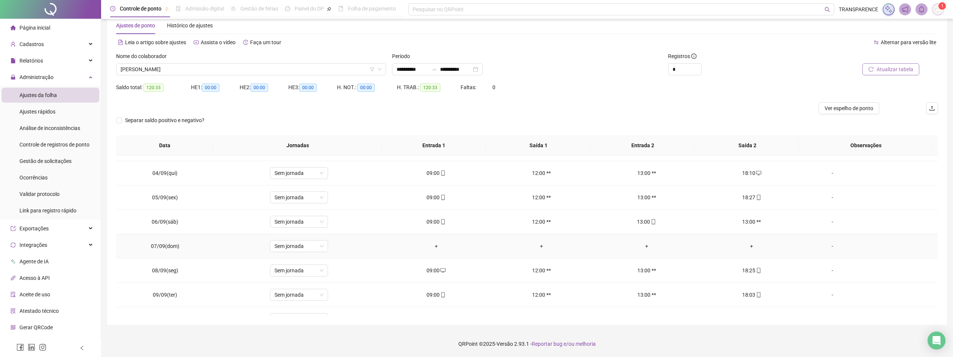
scroll to position [0, 0]
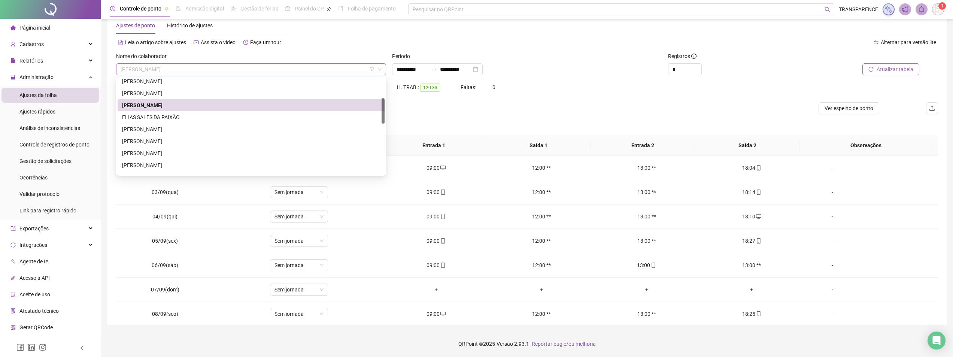
click at [270, 69] on span "[PERSON_NAME]" at bounding box center [251, 69] width 261 height 11
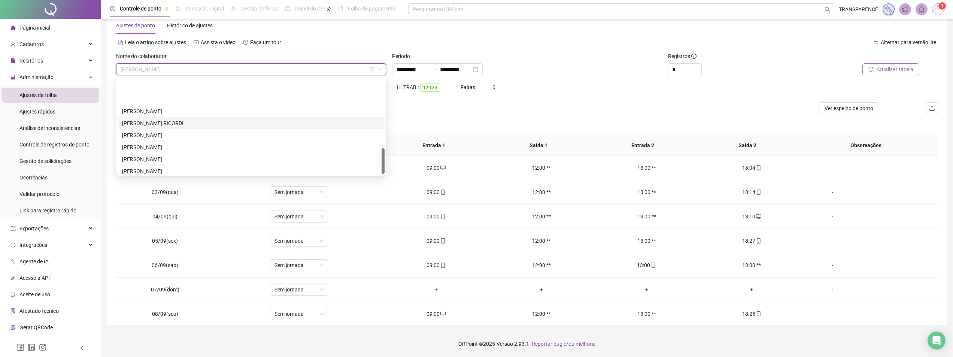
scroll to position [264, 0]
click at [250, 149] on div "RUAN [PERSON_NAME]" at bounding box center [251, 144] width 267 height 12
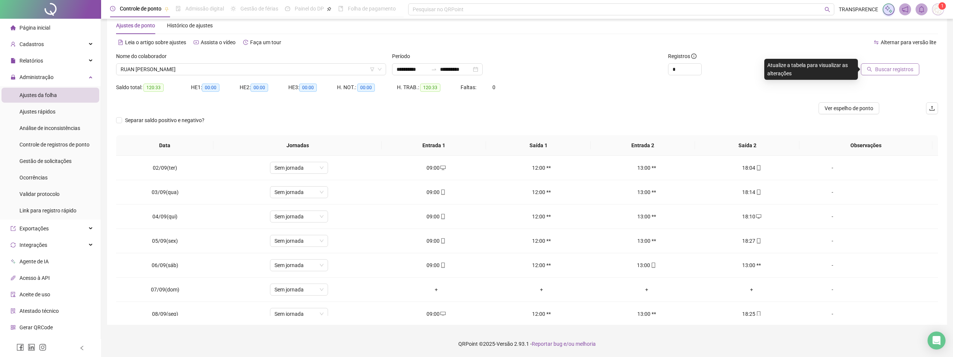
click at [882, 68] on span "Buscar registros" at bounding box center [894, 69] width 38 height 8
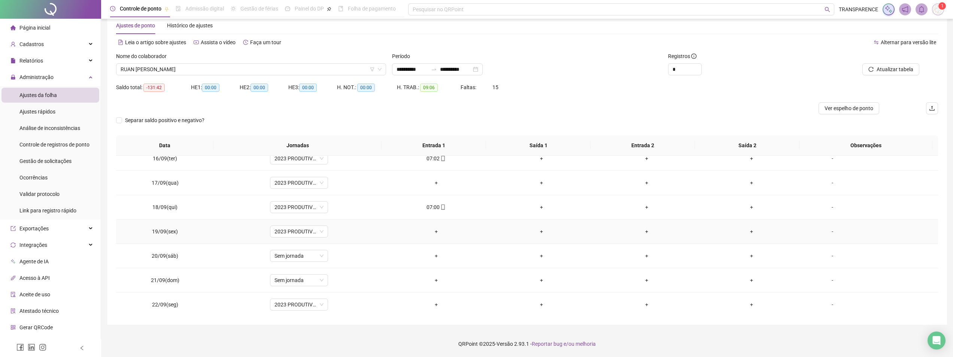
scroll to position [376, 0]
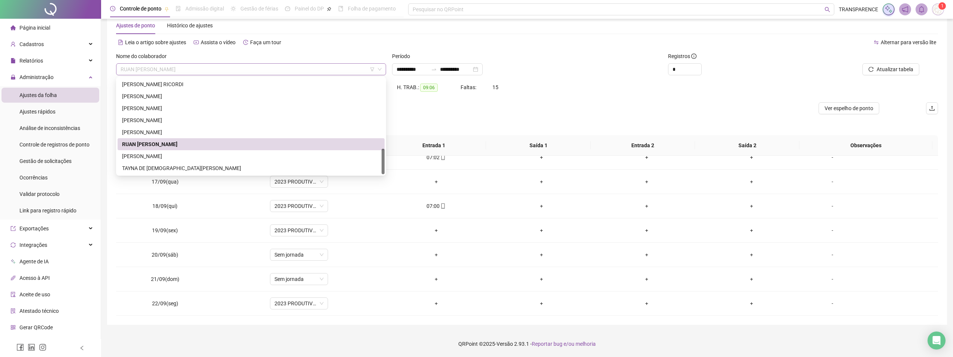
click at [307, 69] on span "RUAN [PERSON_NAME]" at bounding box center [251, 69] width 261 height 11
click at [237, 132] on div "[PERSON_NAME]" at bounding box center [251, 132] width 258 height 8
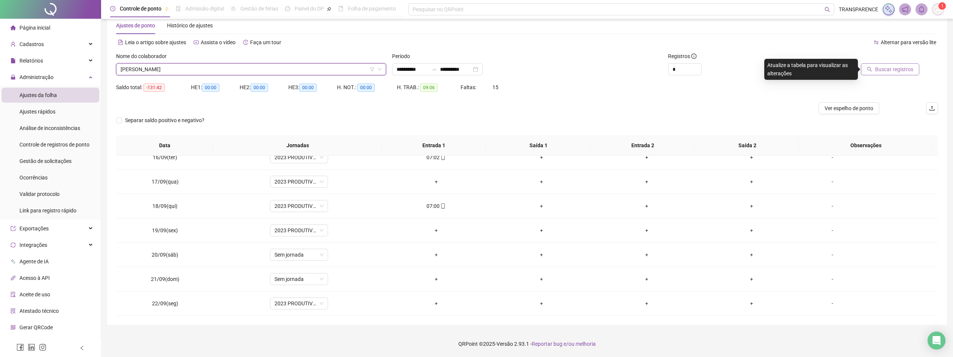
click at [895, 72] on span "Buscar registros" at bounding box center [894, 69] width 38 height 8
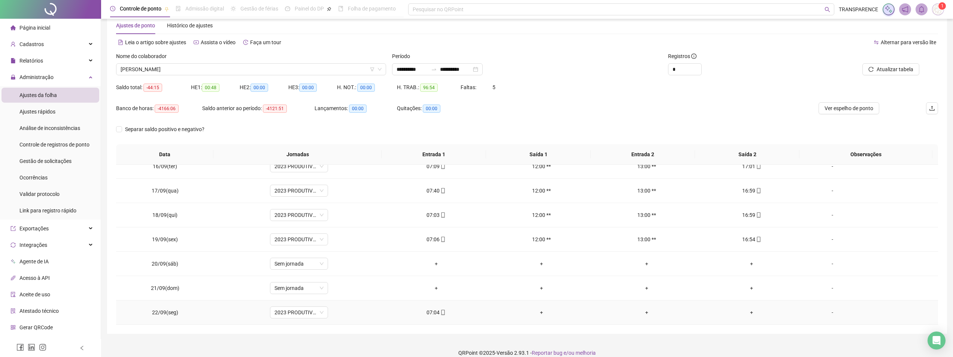
click at [435, 314] on div "07:04" at bounding box center [435, 312] width 93 height 8
type input "**********"
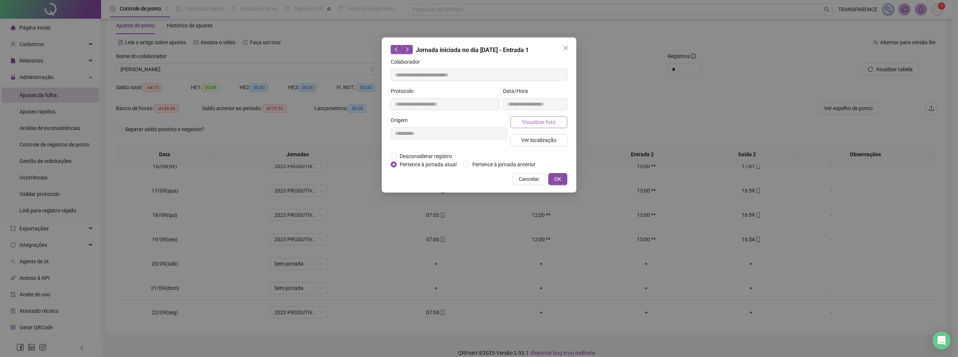
click at [531, 126] on button "Visualizar foto" at bounding box center [539, 122] width 57 height 12
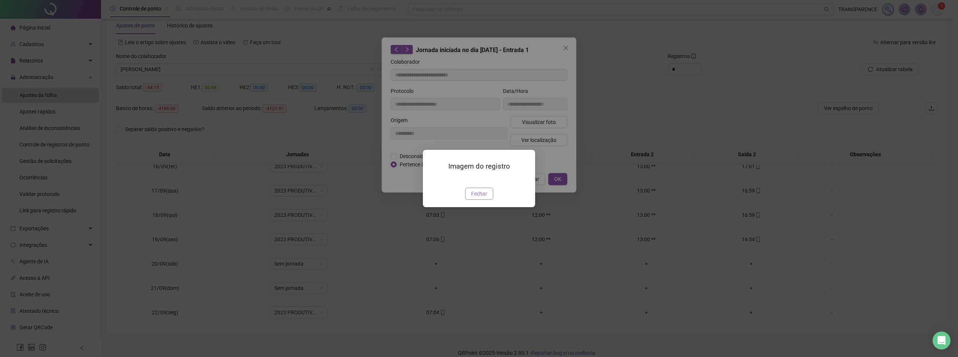
click at [481, 198] on span "Fechar" at bounding box center [479, 193] width 16 height 8
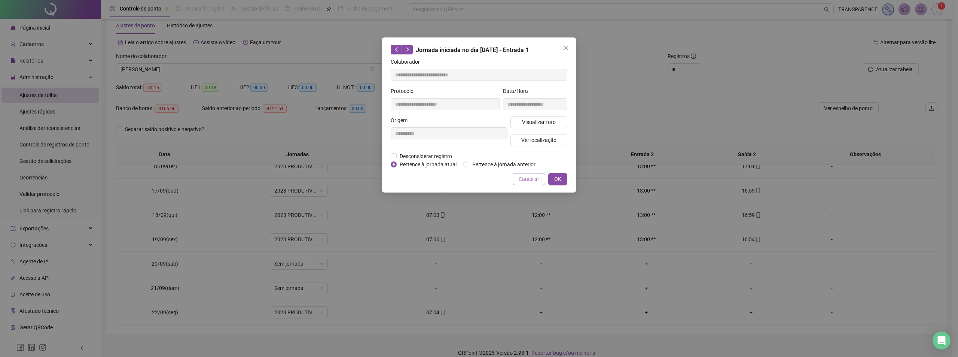
click at [525, 180] on span "Cancelar" at bounding box center [529, 179] width 21 height 8
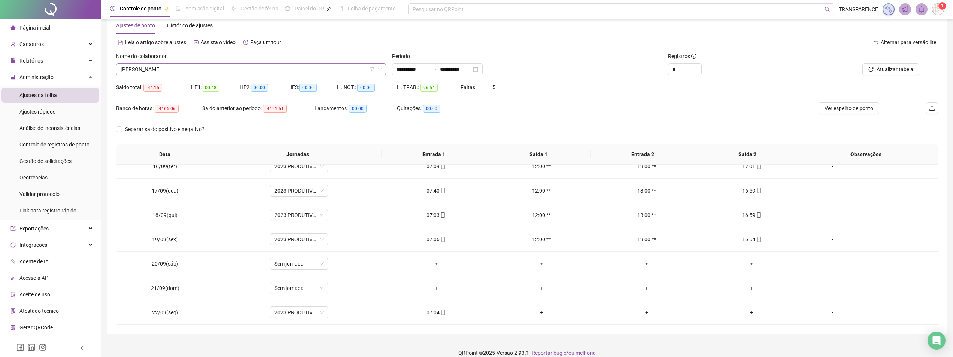
click at [379, 71] on icon "down" at bounding box center [379, 69] width 4 height 4
click at [316, 69] on span "[PERSON_NAME]" at bounding box center [251, 69] width 261 height 11
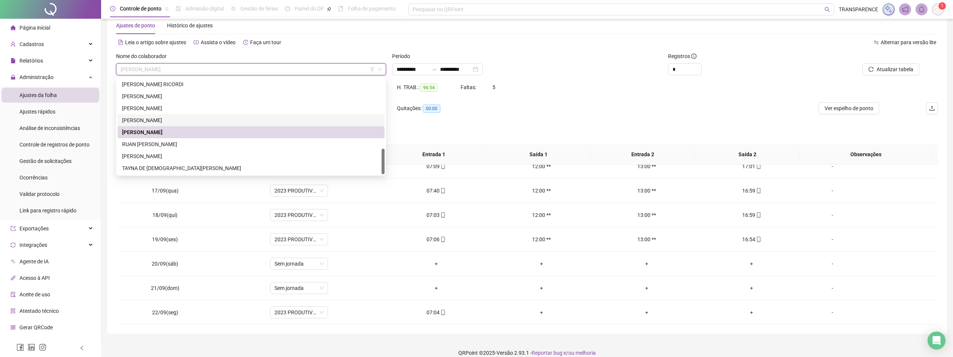
click at [256, 122] on div "[PERSON_NAME]" at bounding box center [251, 120] width 258 height 8
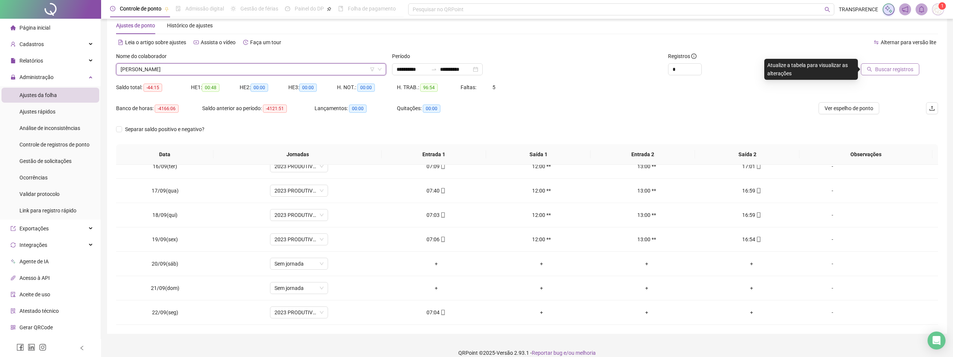
click at [881, 69] on span "Buscar registros" at bounding box center [894, 69] width 38 height 8
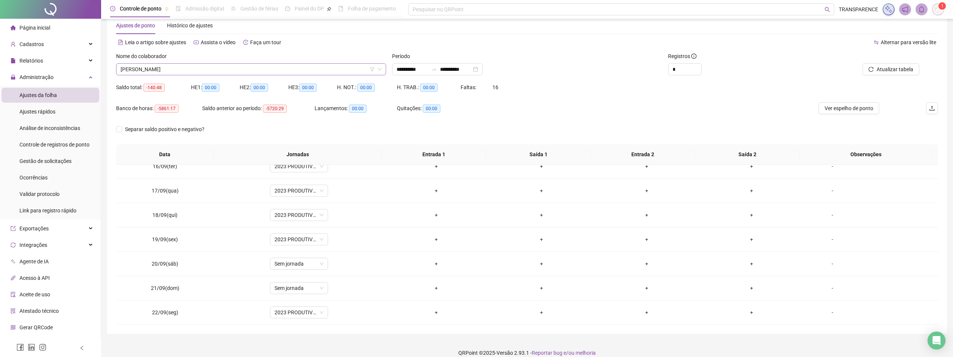
click at [351, 70] on span "[PERSON_NAME]" at bounding box center [251, 69] width 261 height 11
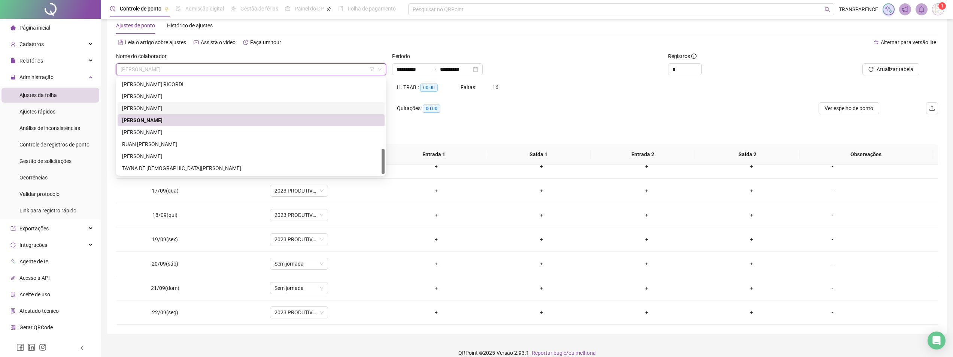
click at [297, 108] on div "[PERSON_NAME]" at bounding box center [251, 108] width 258 height 8
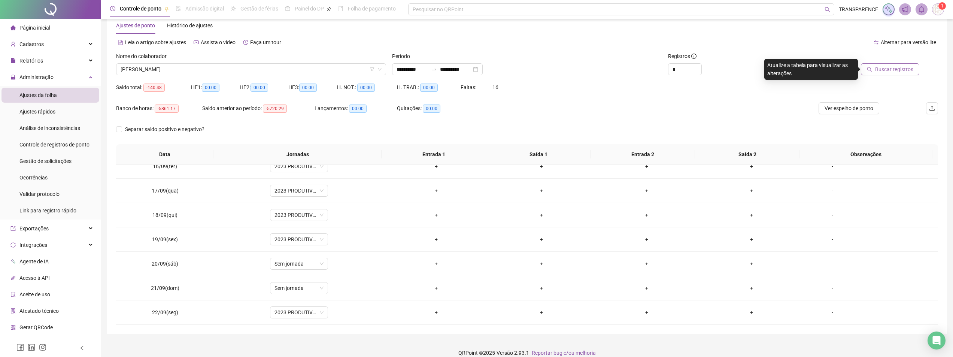
drag, startPoint x: 883, startPoint y: 61, endPoint x: 885, endPoint y: 67, distance: 6.3
click at [883, 64] on div "Buscar registros" at bounding box center [862, 63] width 113 height 23
click at [885, 68] on span "Buscar registros" at bounding box center [894, 69] width 38 height 8
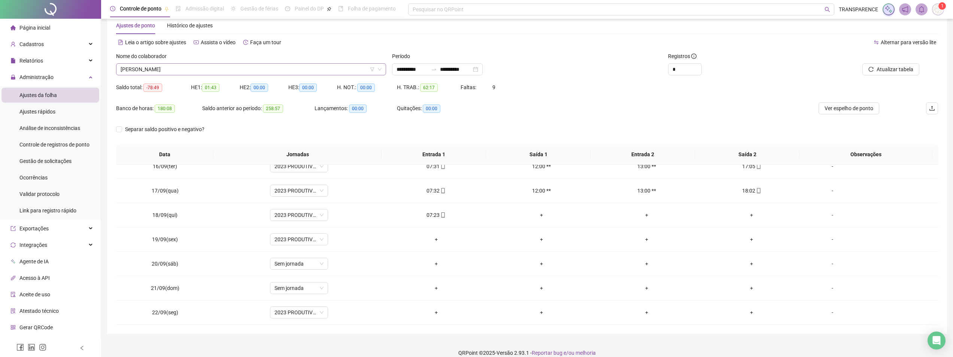
click at [378, 70] on icon "down" at bounding box center [379, 69] width 4 height 4
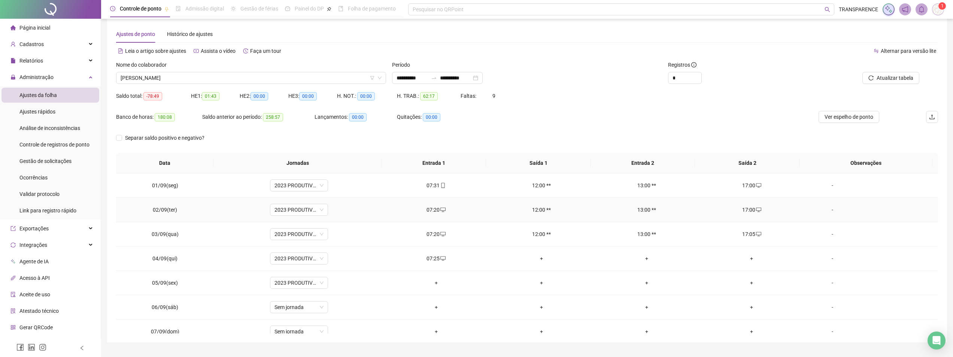
scroll to position [0, 0]
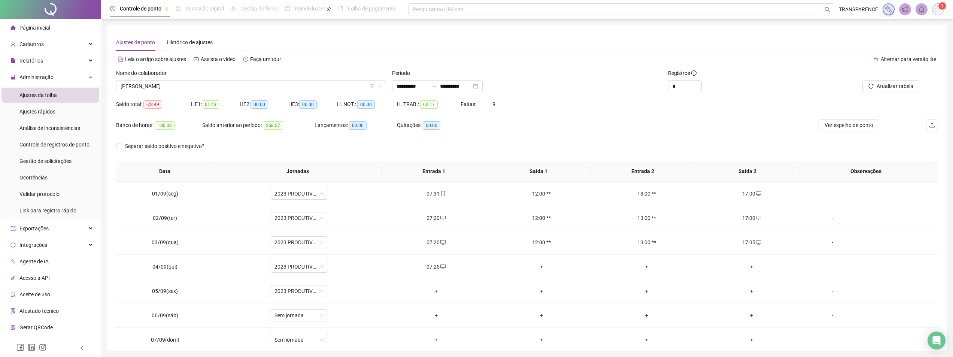
click at [42, 22] on div "Página inicial" at bounding box center [30, 27] width 40 height 15
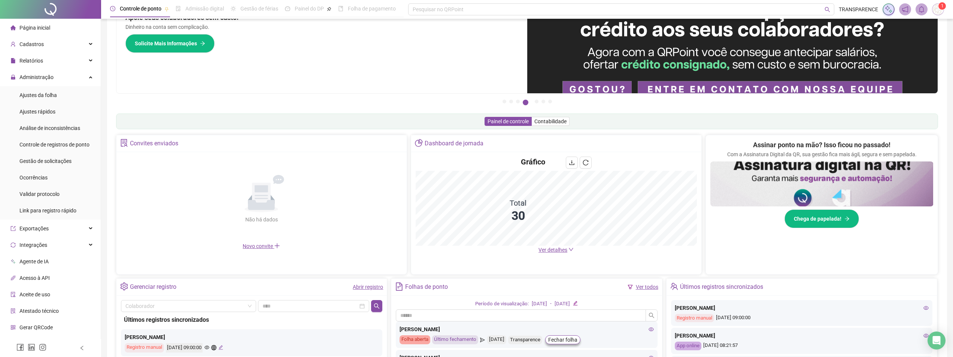
scroll to position [18, 0]
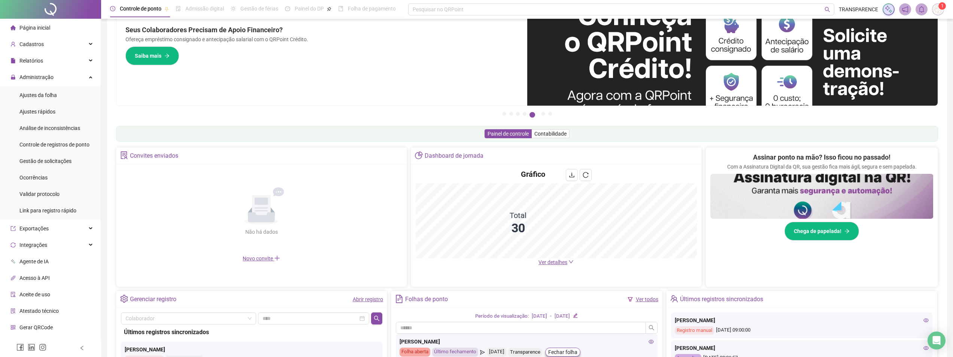
drag, startPoint x: 560, startPoint y: 262, endPoint x: 560, endPoint y: 254, distance: 8.2
click at [559, 262] on span "Ver detalhes" at bounding box center [552, 262] width 29 height 6
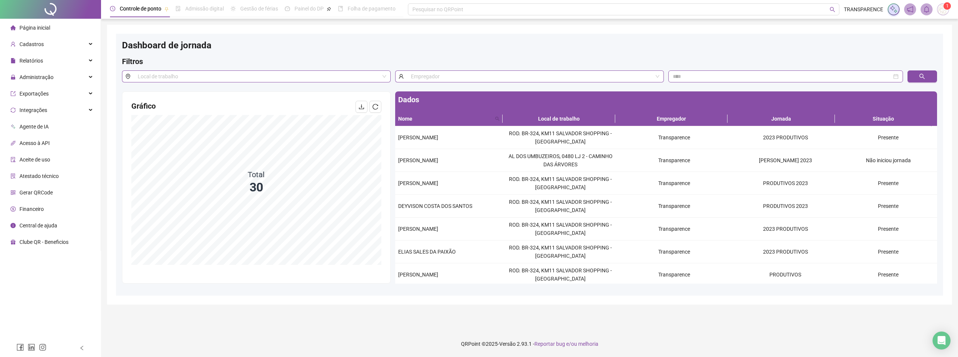
click at [30, 36] on ul "Página inicial Cadastros Relatórios Administração Exportações Integrações Agent…" at bounding box center [50, 135] width 101 height 232
click at [48, 31] on div "Página inicial" at bounding box center [30, 27] width 40 height 15
